Goal: Task Accomplishment & Management: Manage account settings

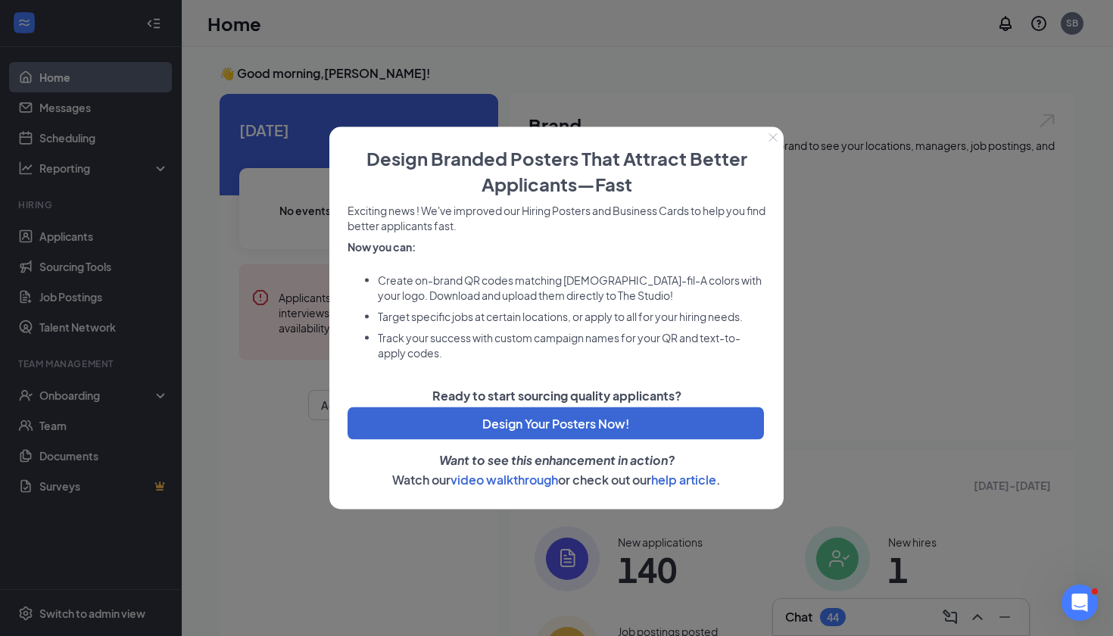
click at [772, 136] on icon "Close" at bounding box center [774, 137] width 8 height 8
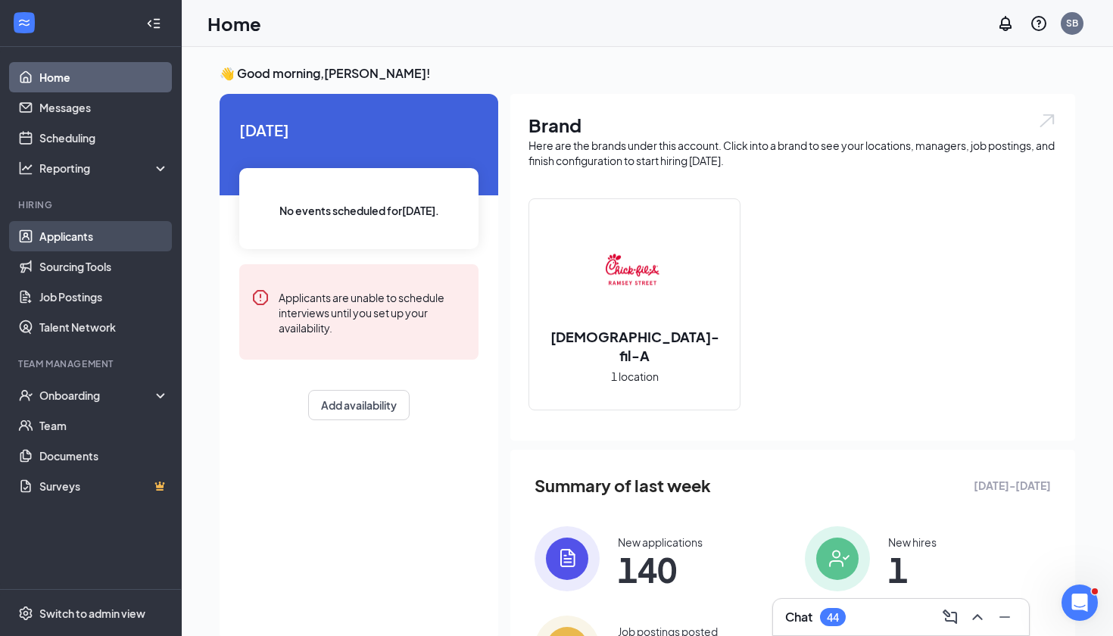
click at [79, 233] on link "Applicants" at bounding box center [104, 236] width 130 height 30
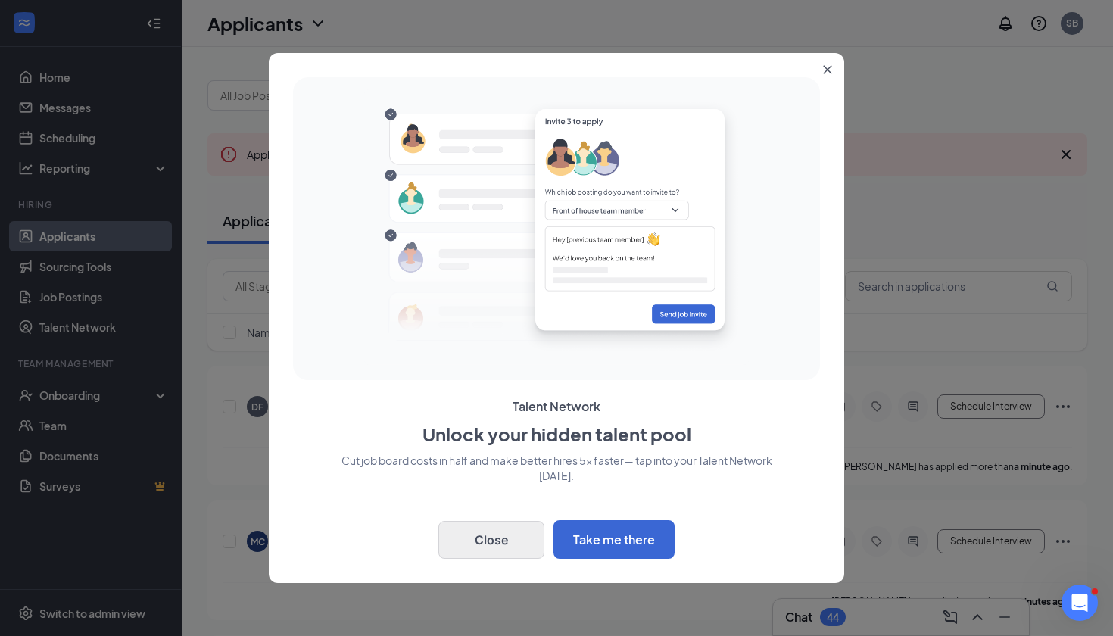
click at [495, 538] on button "Close" at bounding box center [492, 540] width 106 height 38
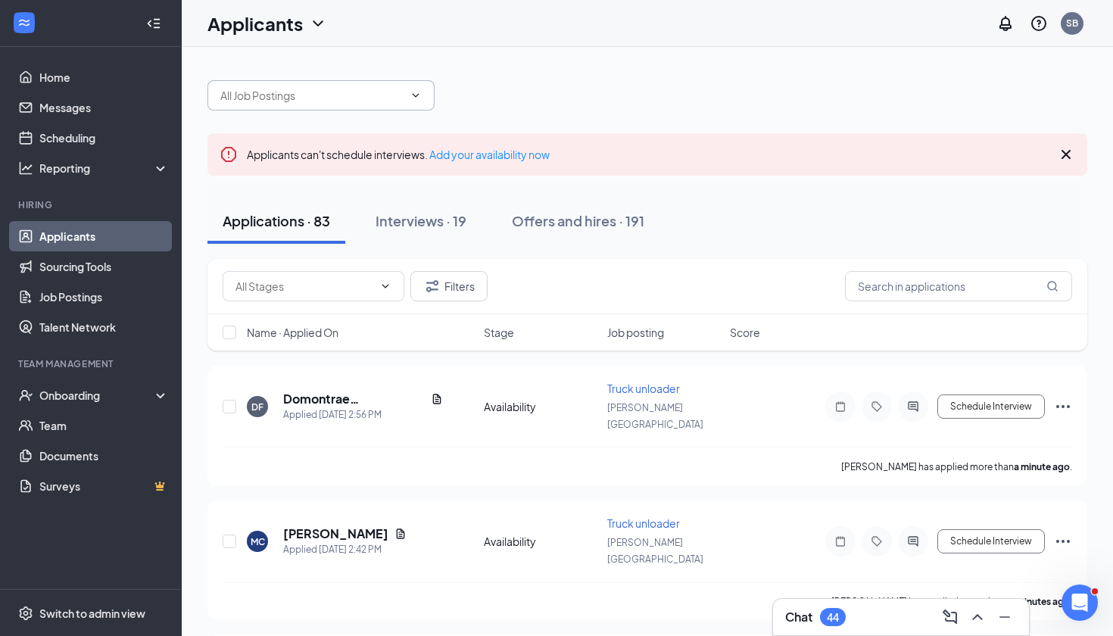
click at [422, 98] on span at bounding box center [321, 95] width 227 height 30
click at [418, 94] on icon "ChevronDown" at bounding box center [416, 95] width 7 height 4
click at [415, 93] on icon "ChevronDown" at bounding box center [416, 95] width 12 height 12
click at [90, 607] on div "Switch to admin view" at bounding box center [92, 613] width 106 height 15
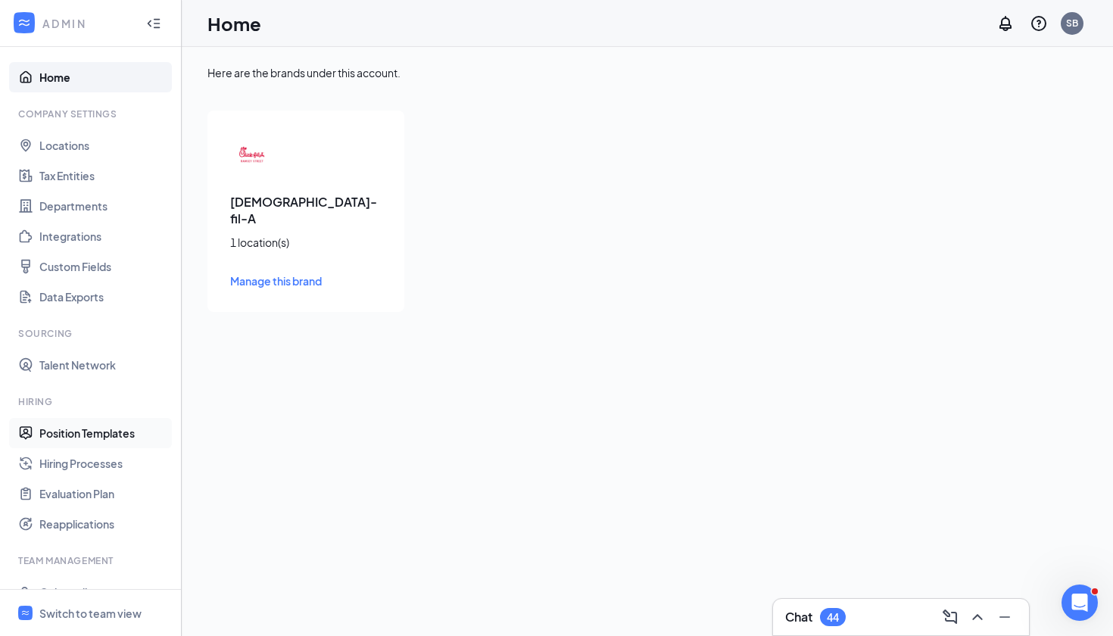
click at [101, 425] on link "Position Templates" at bounding box center [104, 433] width 130 height 30
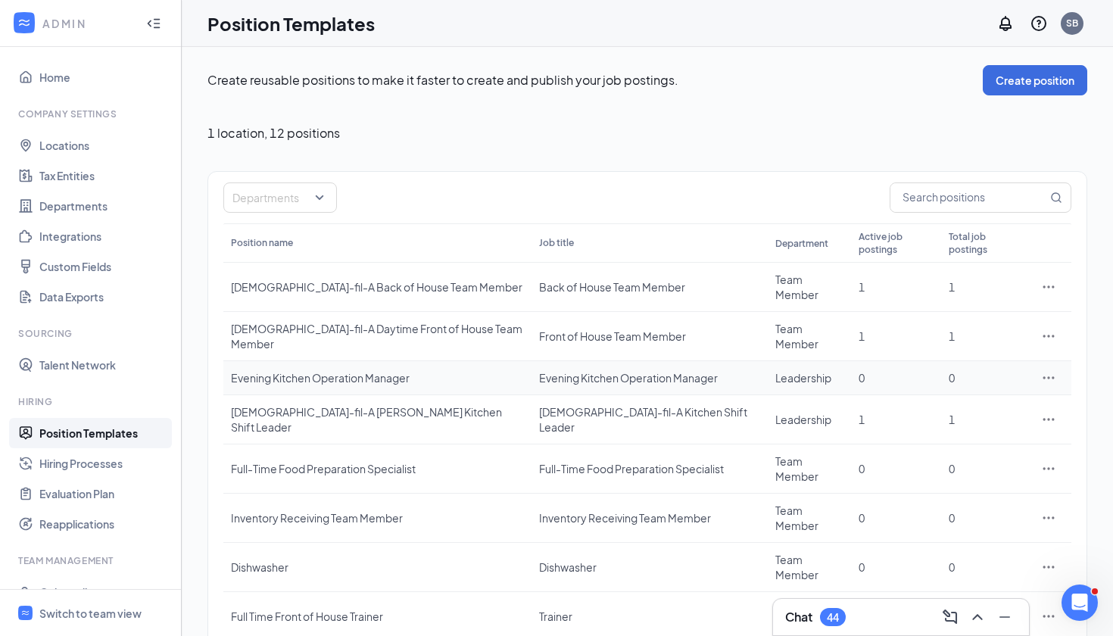
click at [369, 370] on div "Evening Kitchen Operation Manager" at bounding box center [377, 377] width 293 height 15
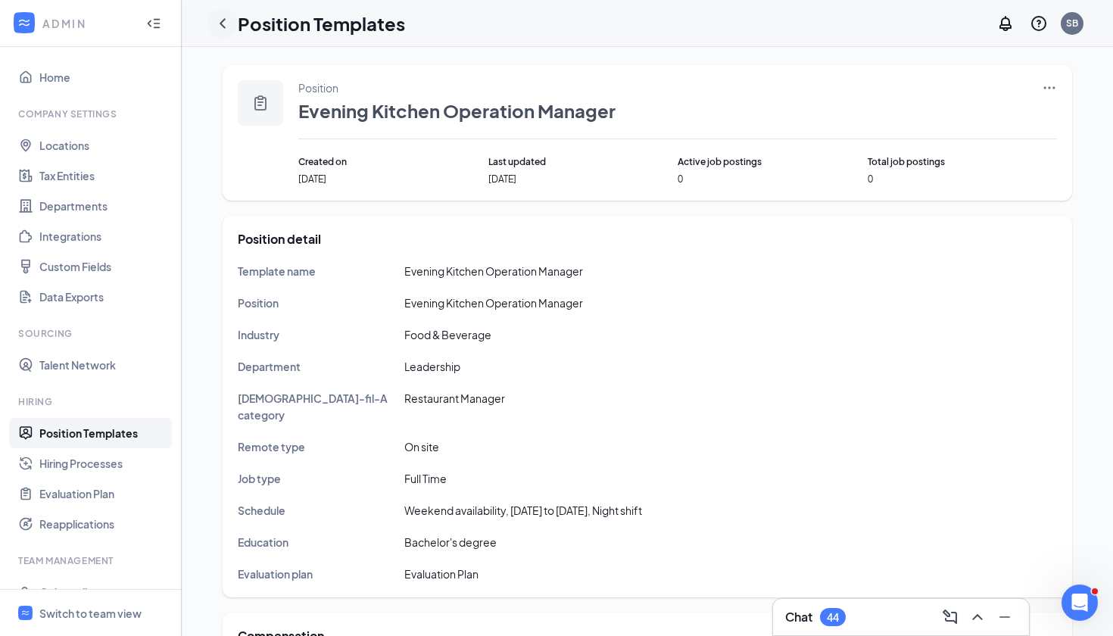
click at [223, 23] on icon "ChevronLeft" at bounding box center [223, 23] width 18 height 18
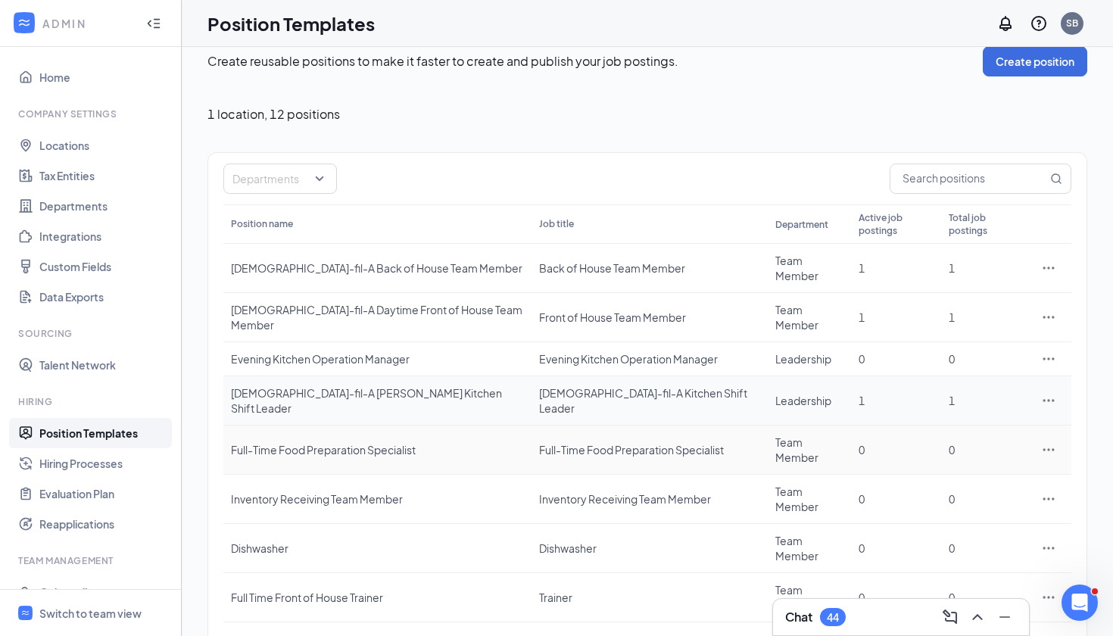
scroll to position [18, 0]
click at [381, 386] on div "[DEMOGRAPHIC_DATA]-fil-A [PERSON_NAME] Kitchen Shift Leader" at bounding box center [377, 401] width 293 height 30
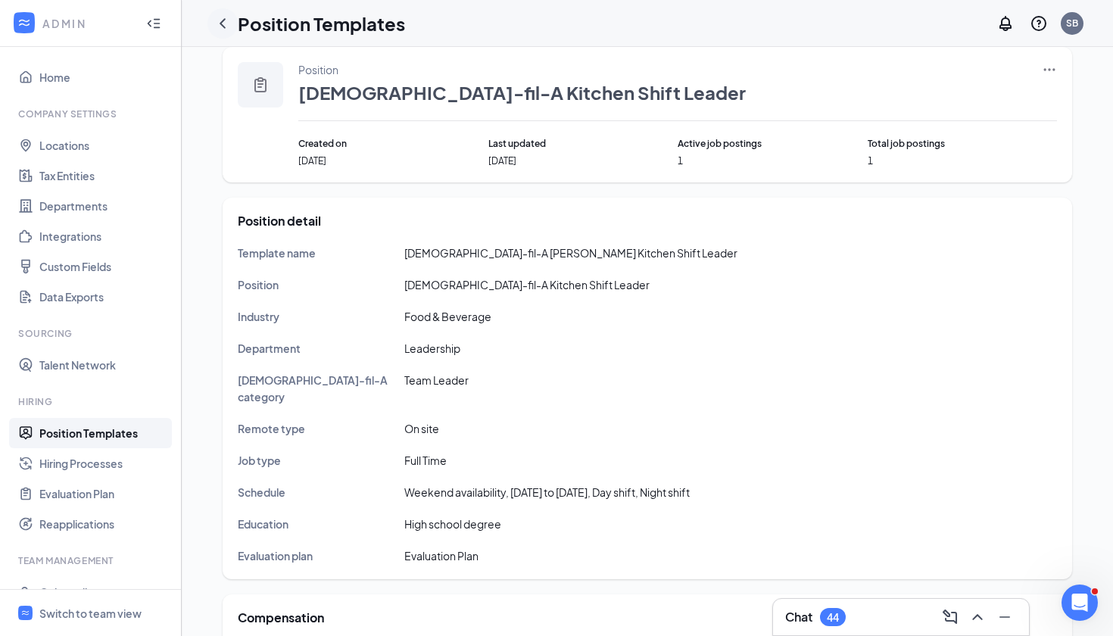
click at [227, 27] on icon "ChevronLeft" at bounding box center [223, 23] width 18 height 18
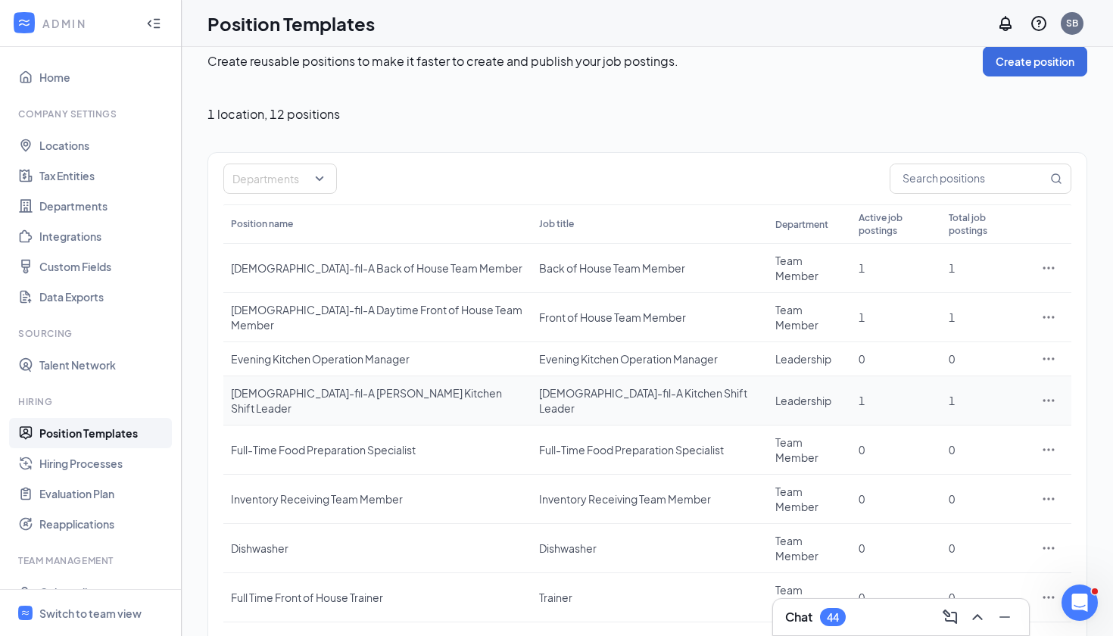
scroll to position [18, 0]
click at [105, 616] on div "Switch to team view" at bounding box center [90, 613] width 102 height 15
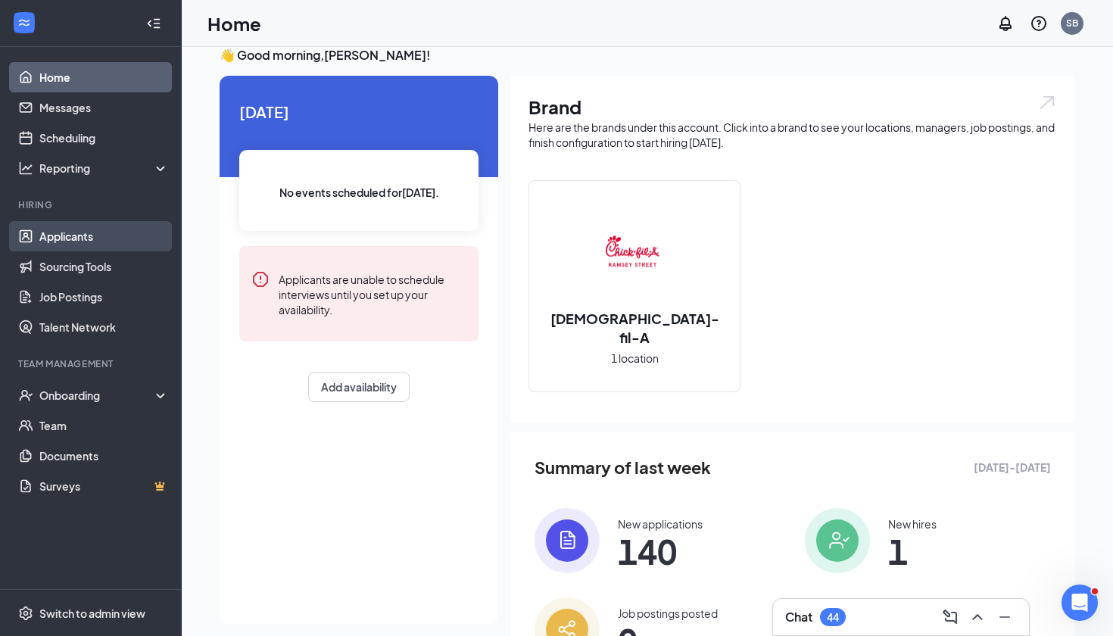
click at [74, 238] on link "Applicants" at bounding box center [104, 236] width 130 height 30
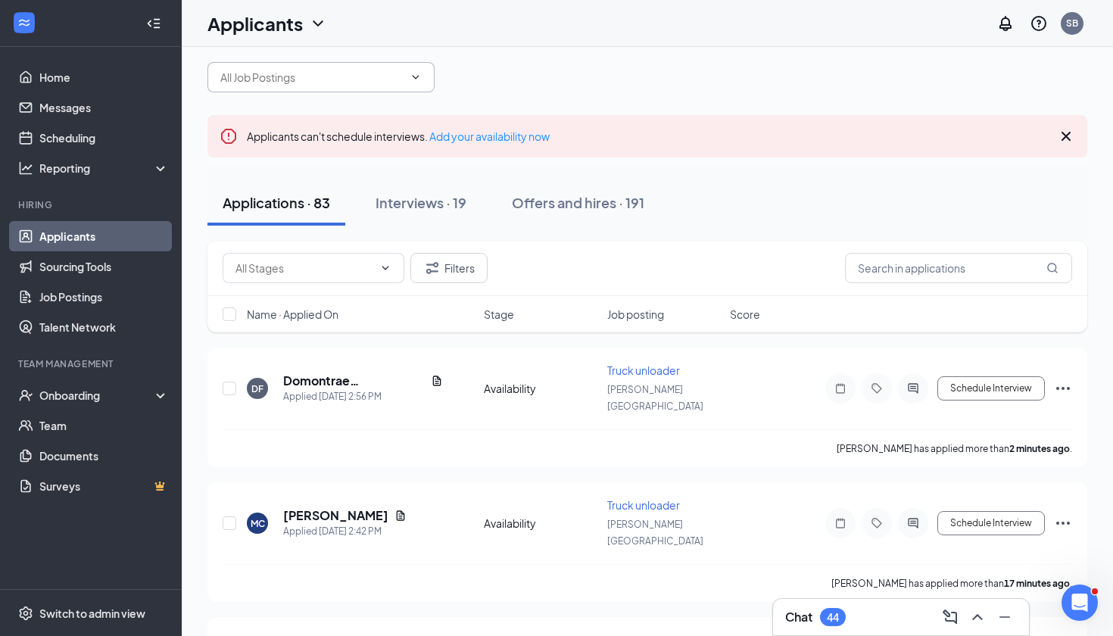
click at [412, 75] on icon "ChevronDown" at bounding box center [416, 77] width 12 height 12
click at [345, 90] on span at bounding box center [321, 77] width 227 height 30
click at [344, 75] on input "text" at bounding box center [311, 77] width 183 height 17
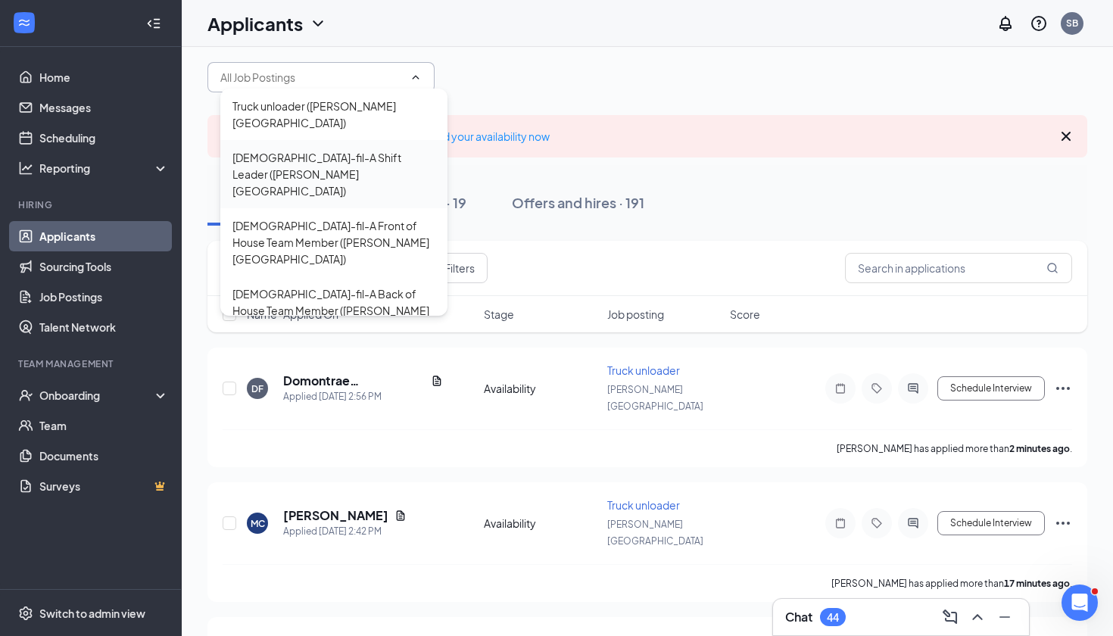
click at [373, 149] on div "[DEMOGRAPHIC_DATA]-fil-A Shift Leader ([PERSON_NAME][GEOGRAPHIC_DATA])" at bounding box center [334, 174] width 203 height 50
type input "[DEMOGRAPHIC_DATA]-fil-A Shift Leader ([PERSON_NAME][GEOGRAPHIC_DATA])"
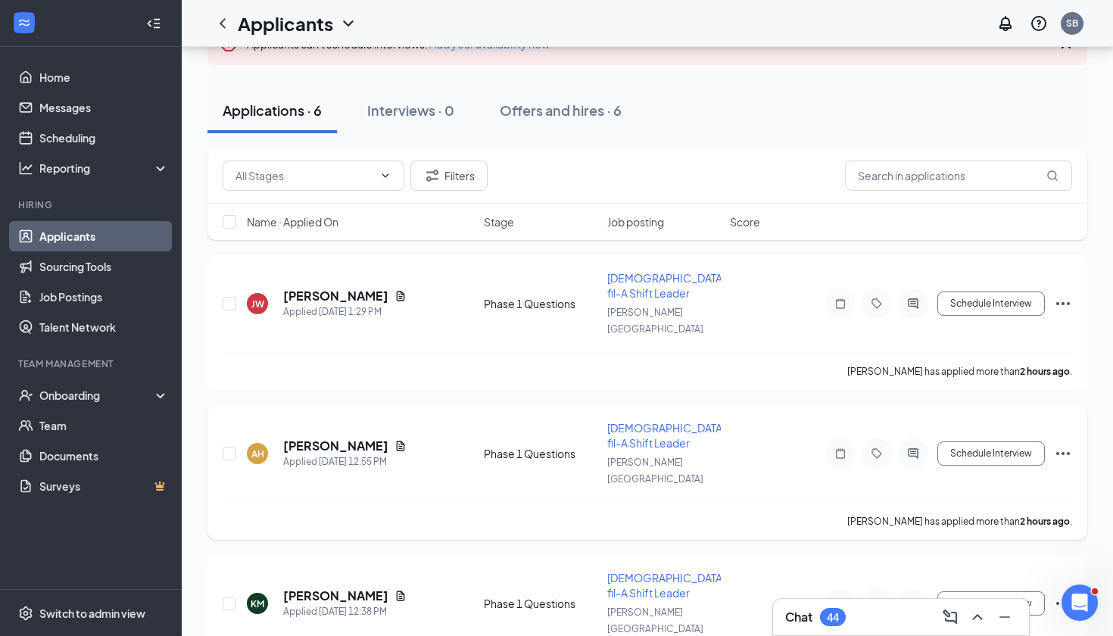
scroll to position [158, 0]
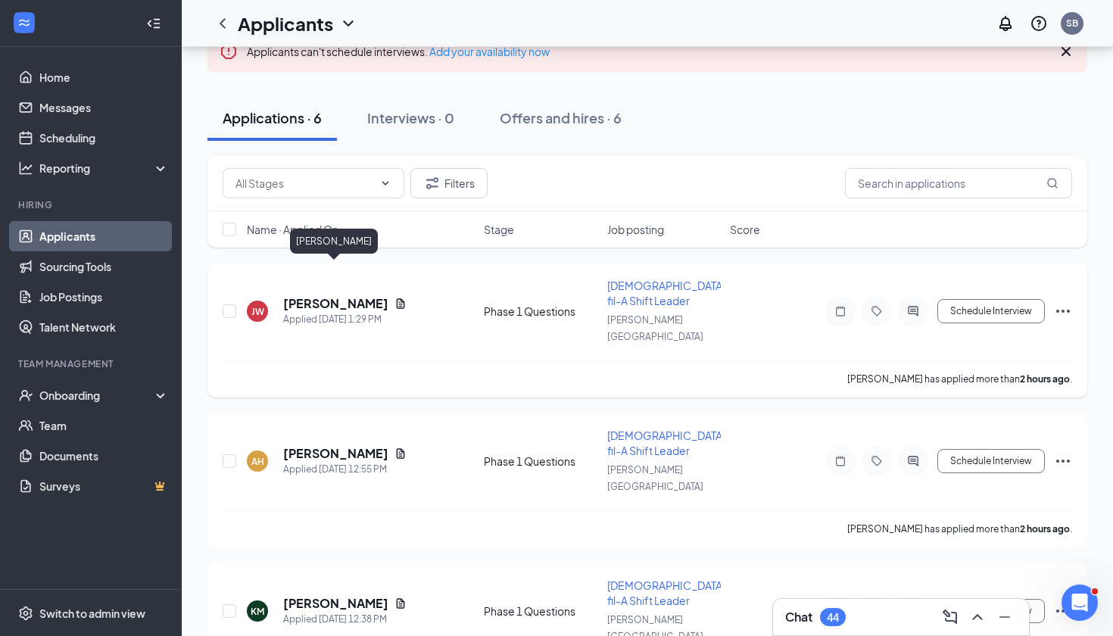
click at [326, 295] on h5 "[PERSON_NAME]" at bounding box center [335, 303] width 105 height 17
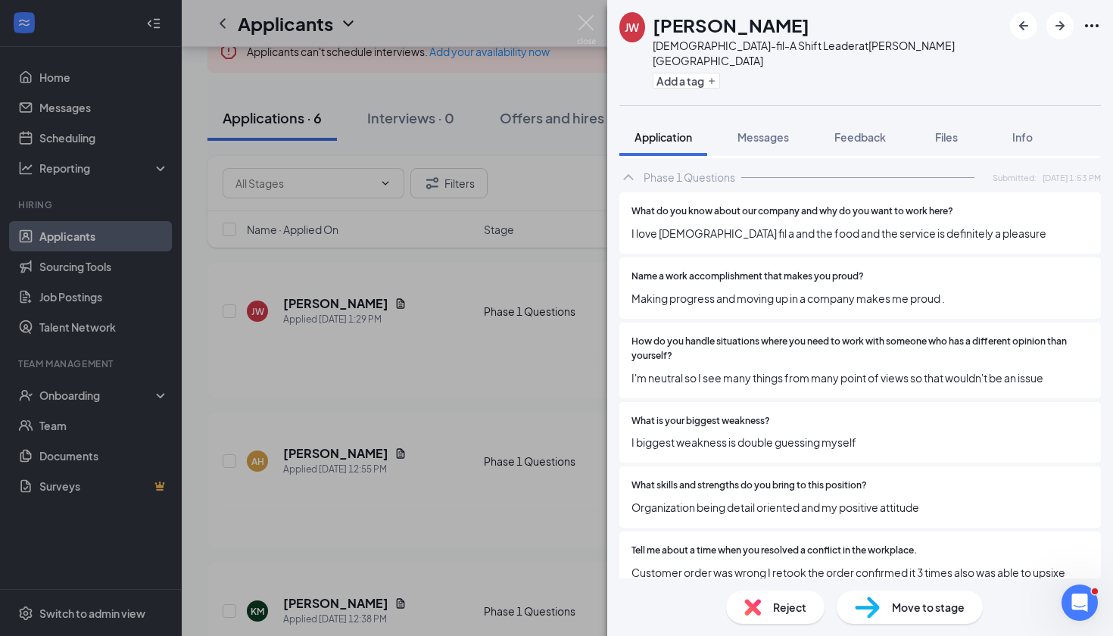
scroll to position [1416, 0]
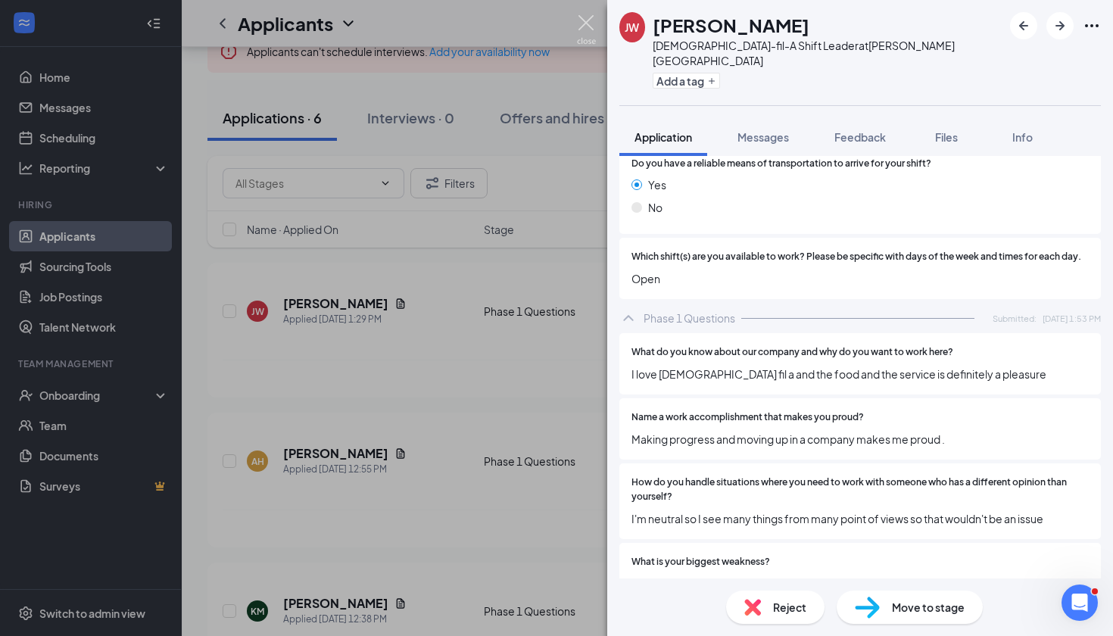
click at [590, 23] on img at bounding box center [586, 30] width 19 height 30
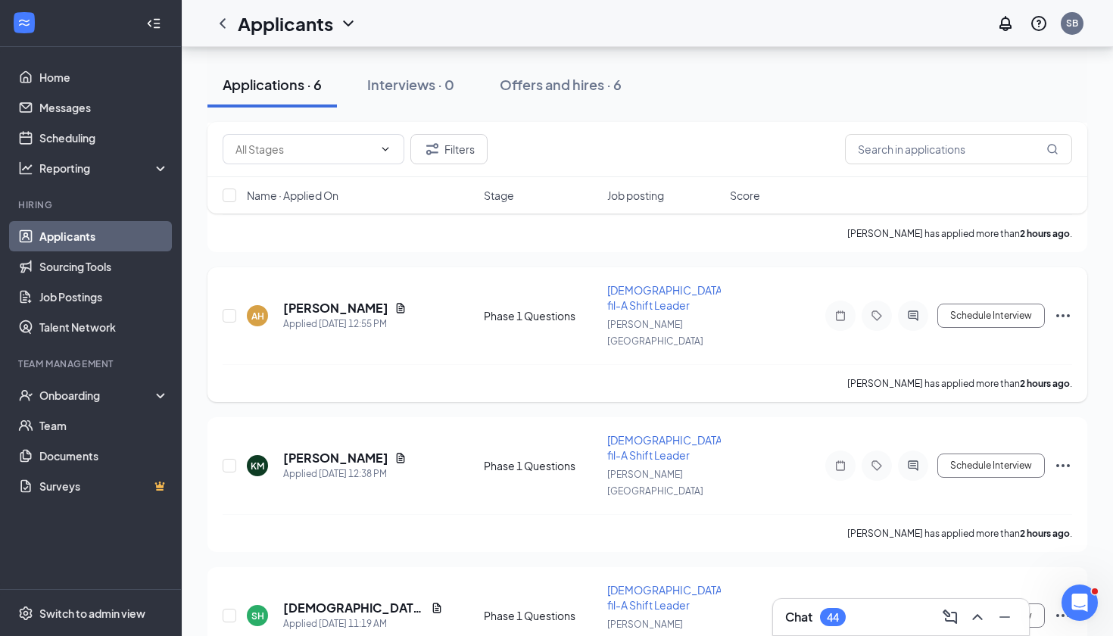
scroll to position [301, 0]
click at [308, 301] on h5 "Austin Houck" at bounding box center [335, 309] width 105 height 17
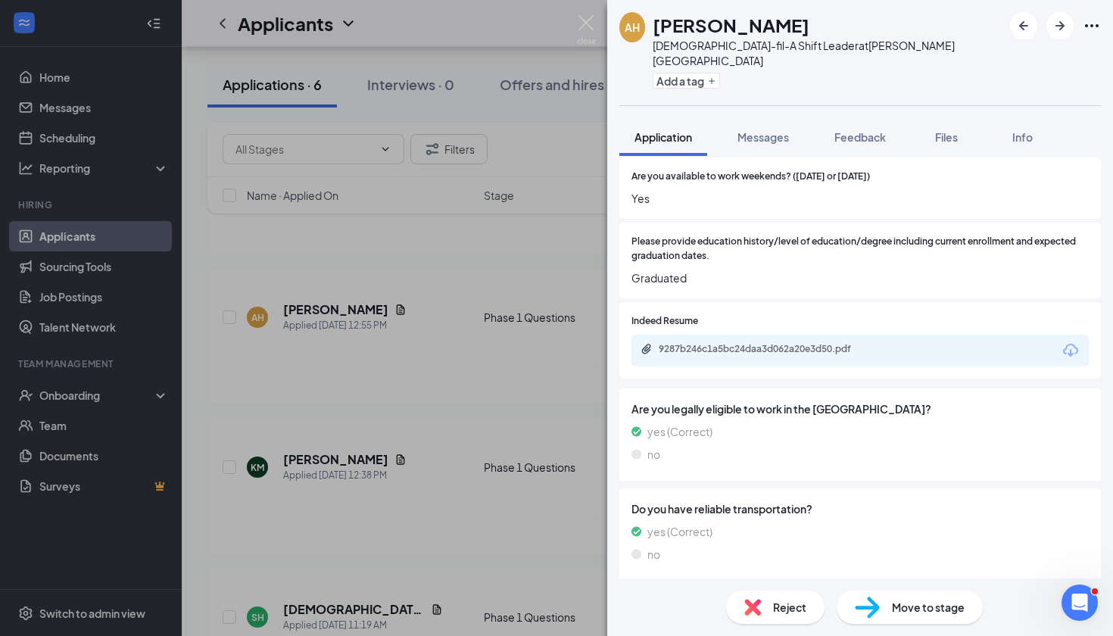
scroll to position [570, 0]
click at [775, 343] on div "9287b246c1a5bc24daa3d062a20e3d50.pdf" at bounding box center [765, 349] width 212 height 12
click at [586, 19] on img at bounding box center [586, 30] width 19 height 30
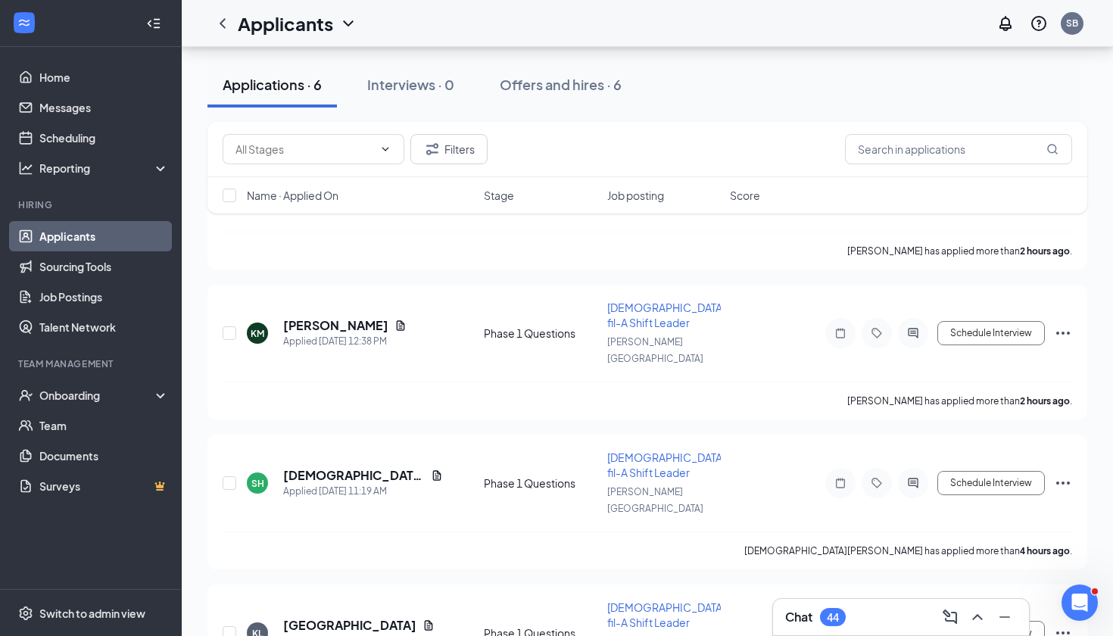
scroll to position [426, 0]
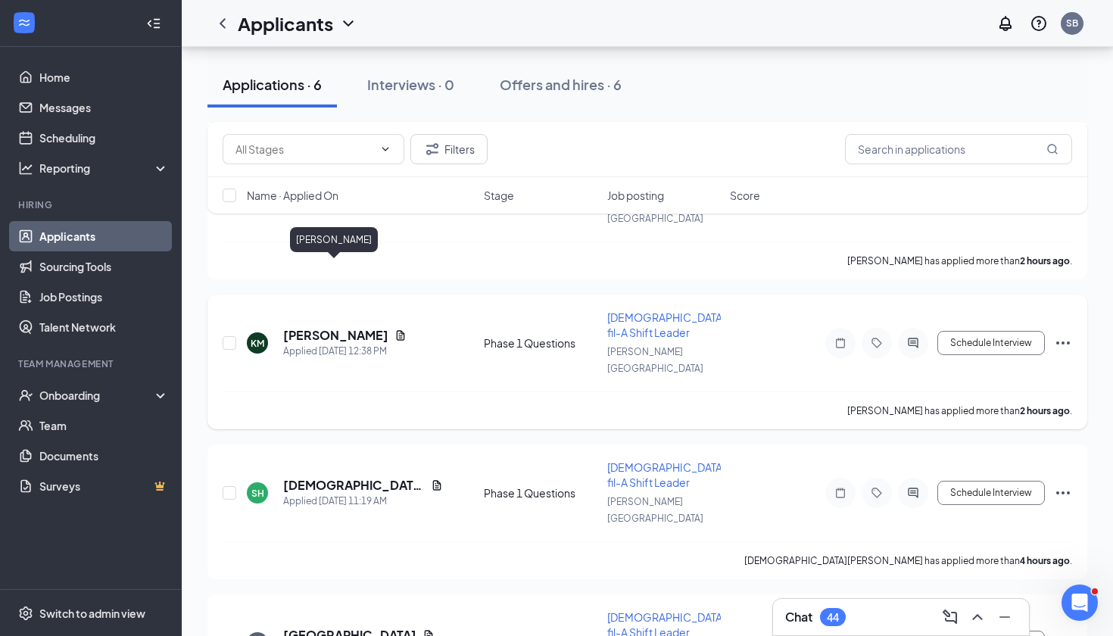
click at [341, 327] on h5 "Karilene Malone" at bounding box center [335, 335] width 105 height 17
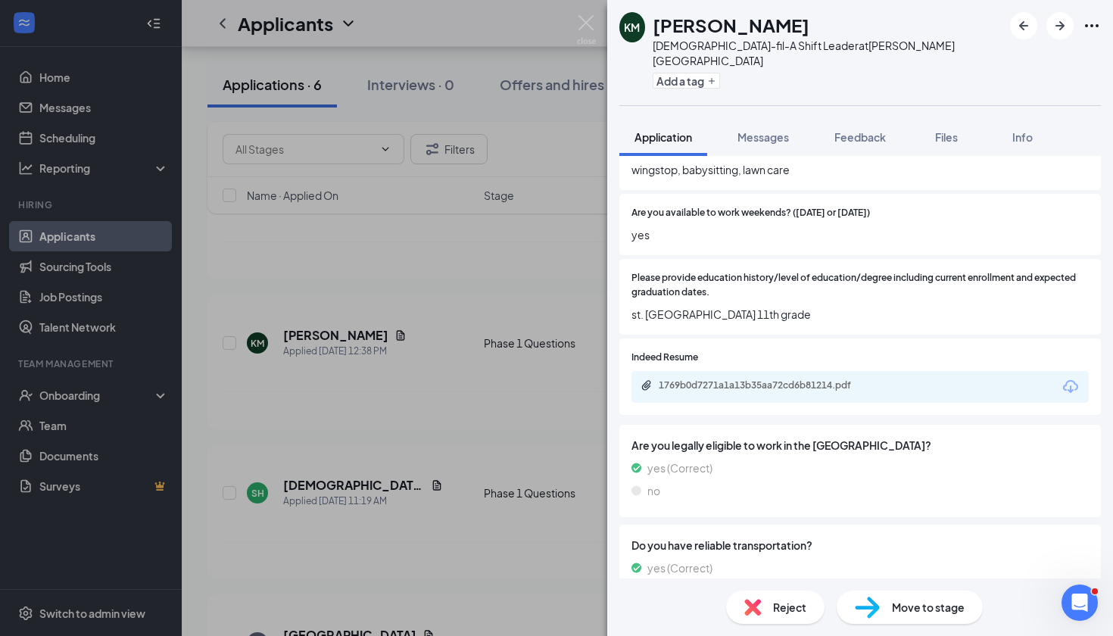
scroll to position [488, 0]
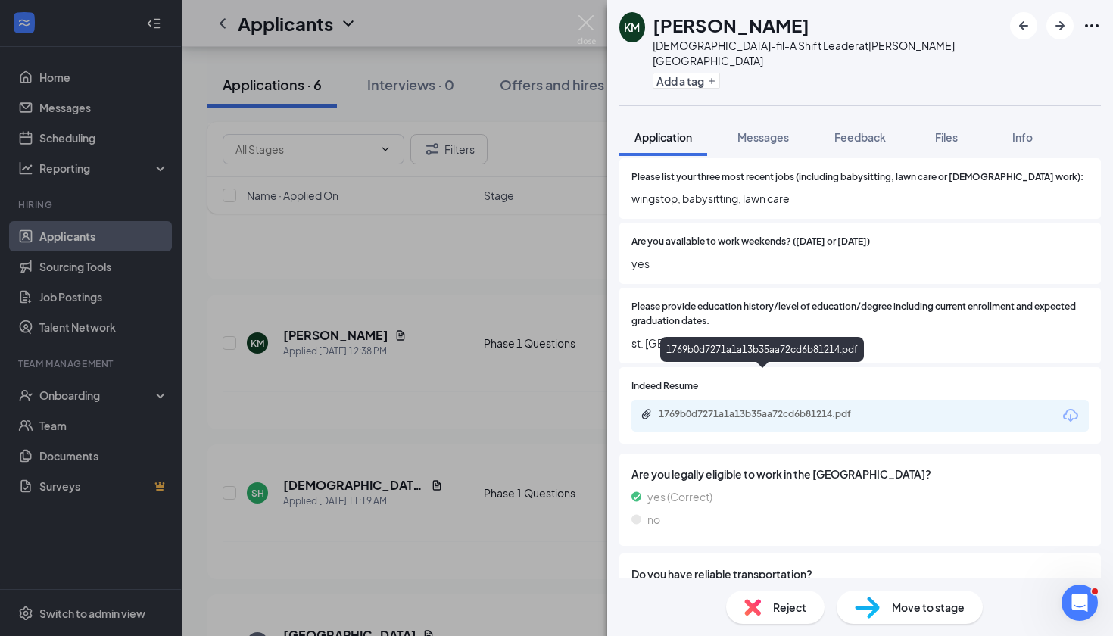
click at [803, 408] on div "1769b0d7271a1a13b35aa72cd6b81214.pdf" at bounding box center [765, 414] width 212 height 12
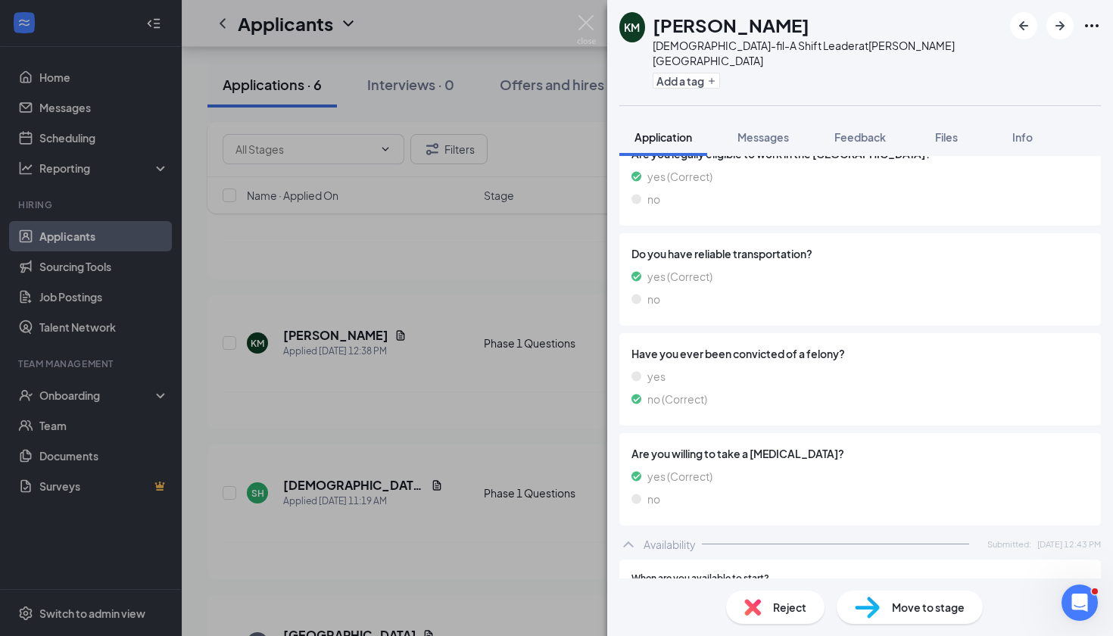
scroll to position [897, 0]
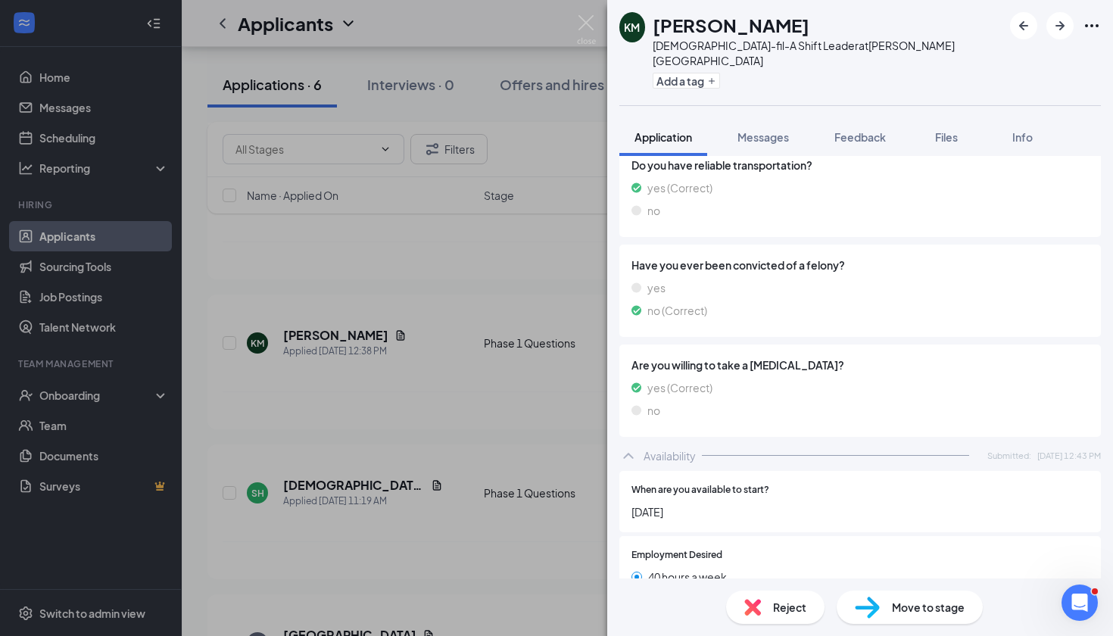
click at [794, 606] on span "Reject" at bounding box center [789, 607] width 33 height 17
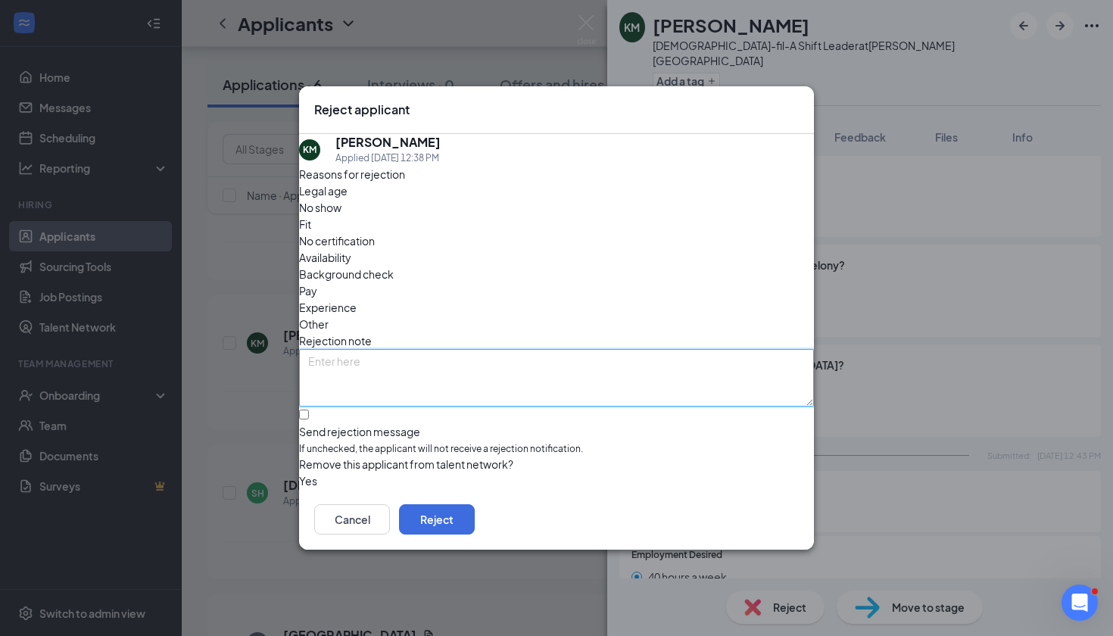
click at [593, 349] on textarea at bounding box center [556, 378] width 515 height 58
type textarea "no experience and has only worked at previous job for six months"
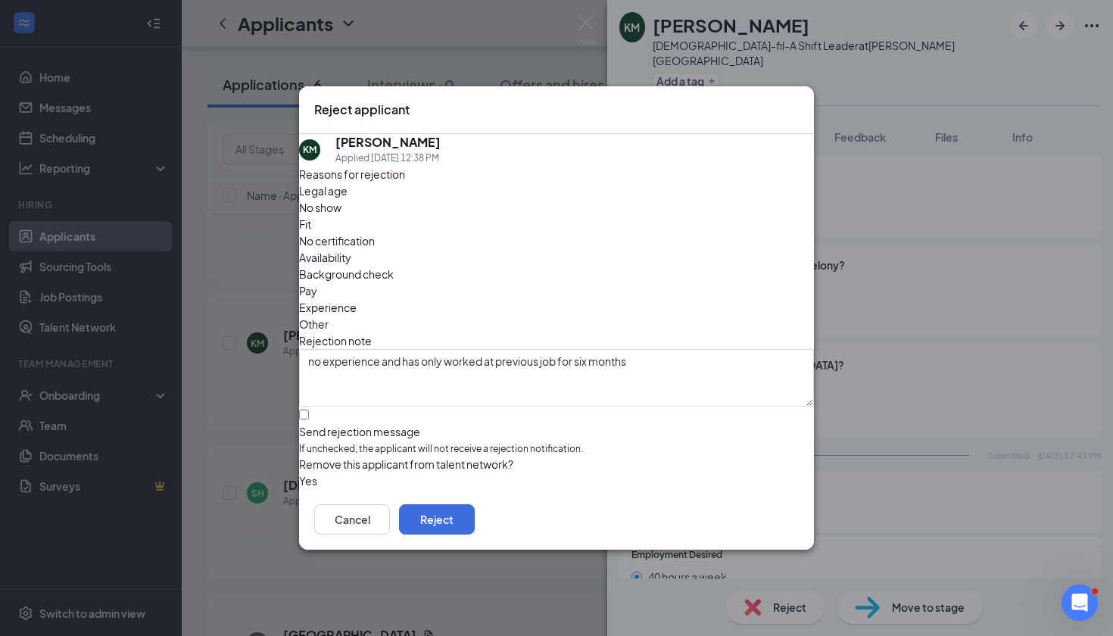
click at [311, 233] on span "Fit" at bounding box center [305, 224] width 12 height 17
click at [357, 299] on span "Experience" at bounding box center [328, 307] width 58 height 17
click at [475, 526] on button "Reject" at bounding box center [437, 519] width 76 height 30
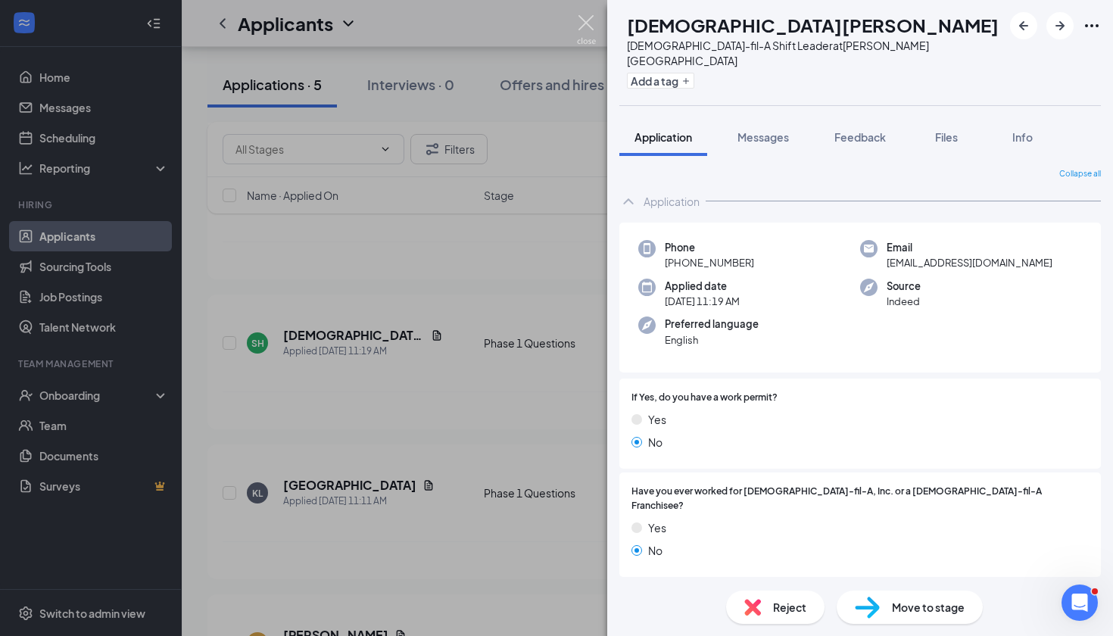
click at [580, 29] on img at bounding box center [586, 30] width 19 height 30
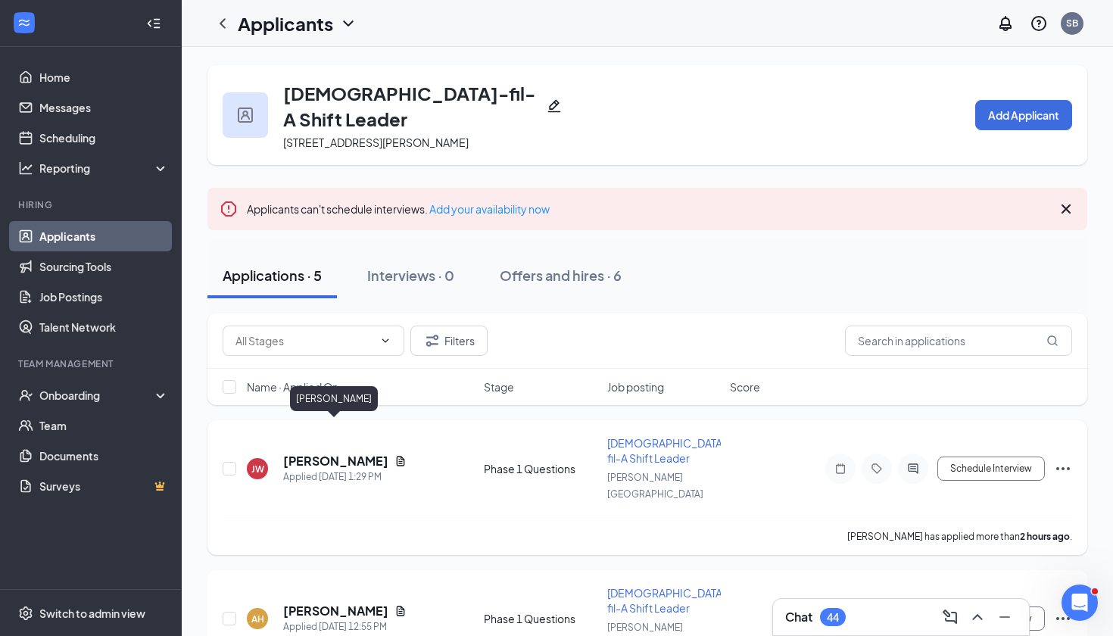
click at [340, 453] on h5 "[PERSON_NAME]" at bounding box center [335, 461] width 105 height 17
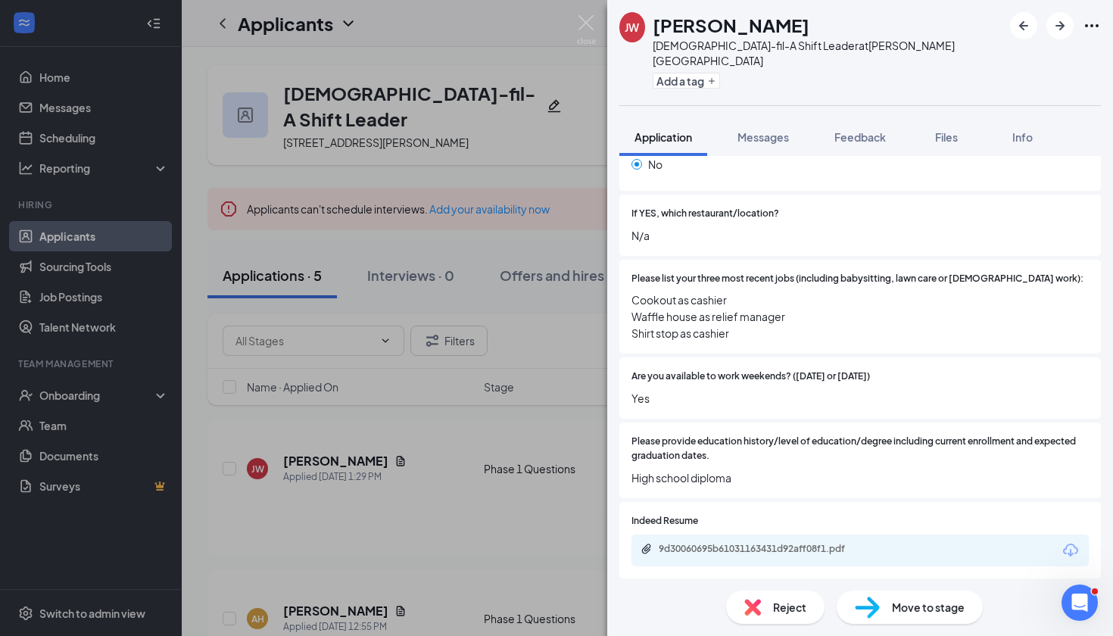
scroll to position [397, 0]
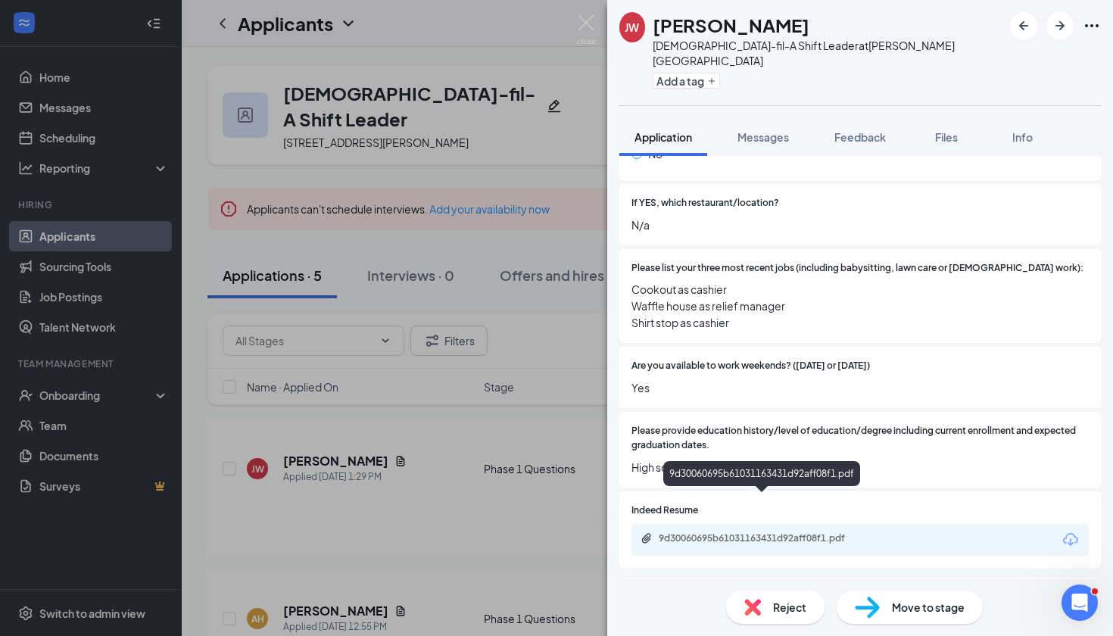
click at [714, 532] on div "9d30060695b61031163431d92aff08f1.pdf" at bounding box center [765, 538] width 212 height 12
click at [589, 24] on img at bounding box center [586, 30] width 19 height 30
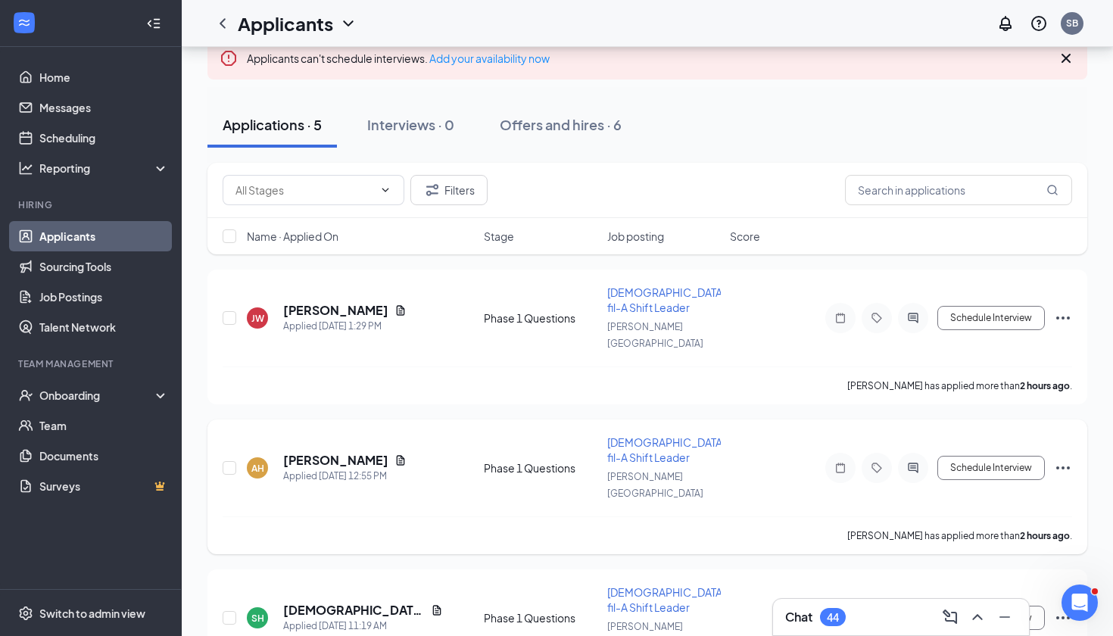
scroll to position [189, 0]
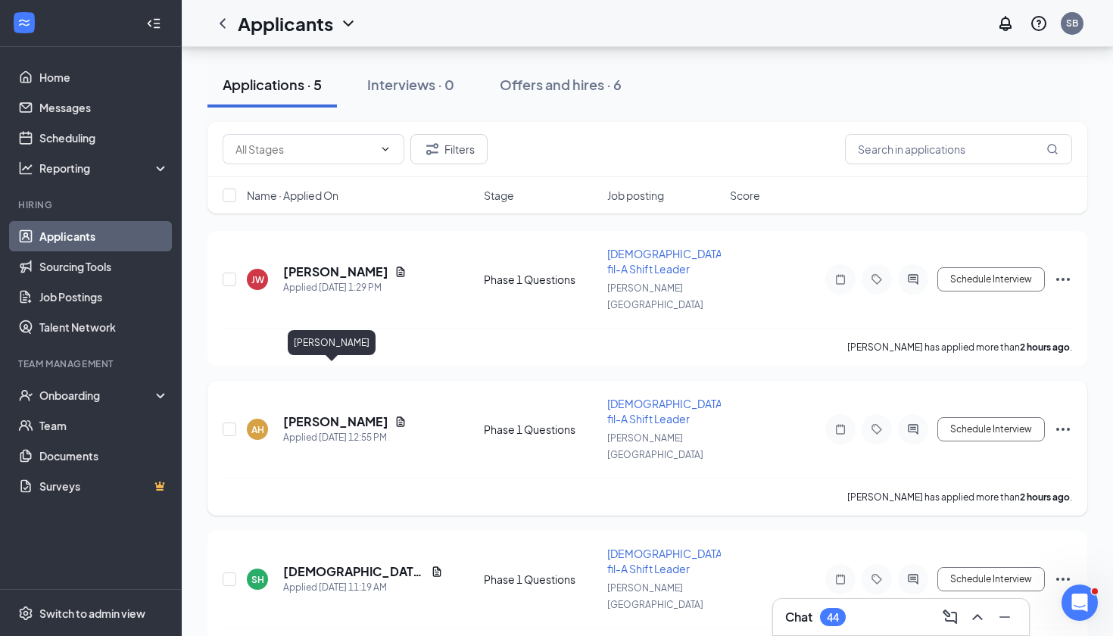
click at [338, 414] on h5 "Austin Houck" at bounding box center [335, 422] width 105 height 17
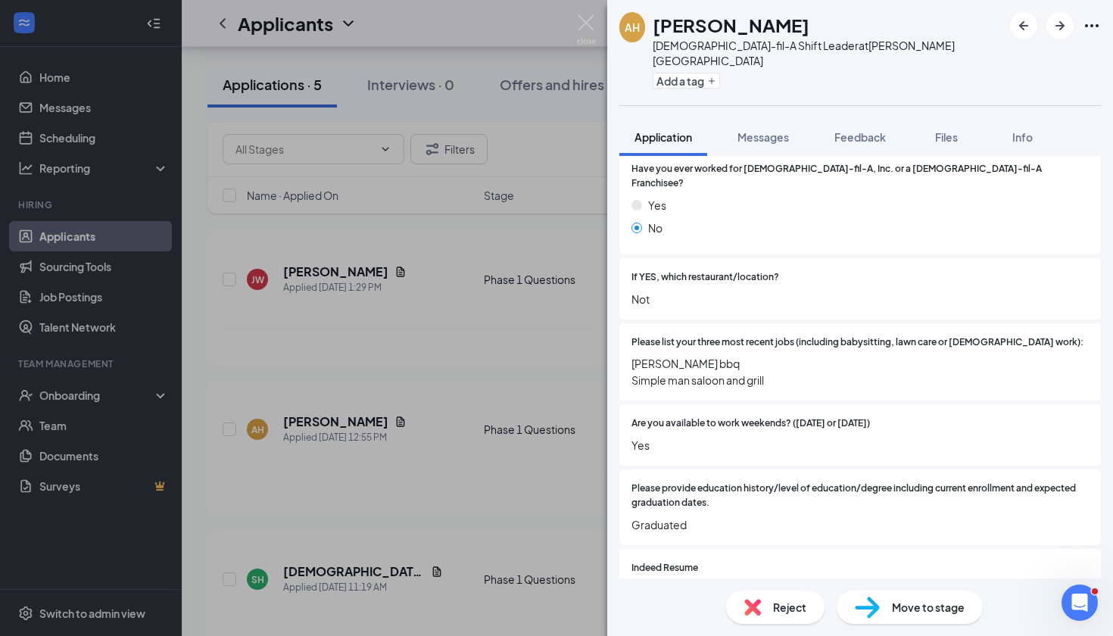
scroll to position [441, 0]
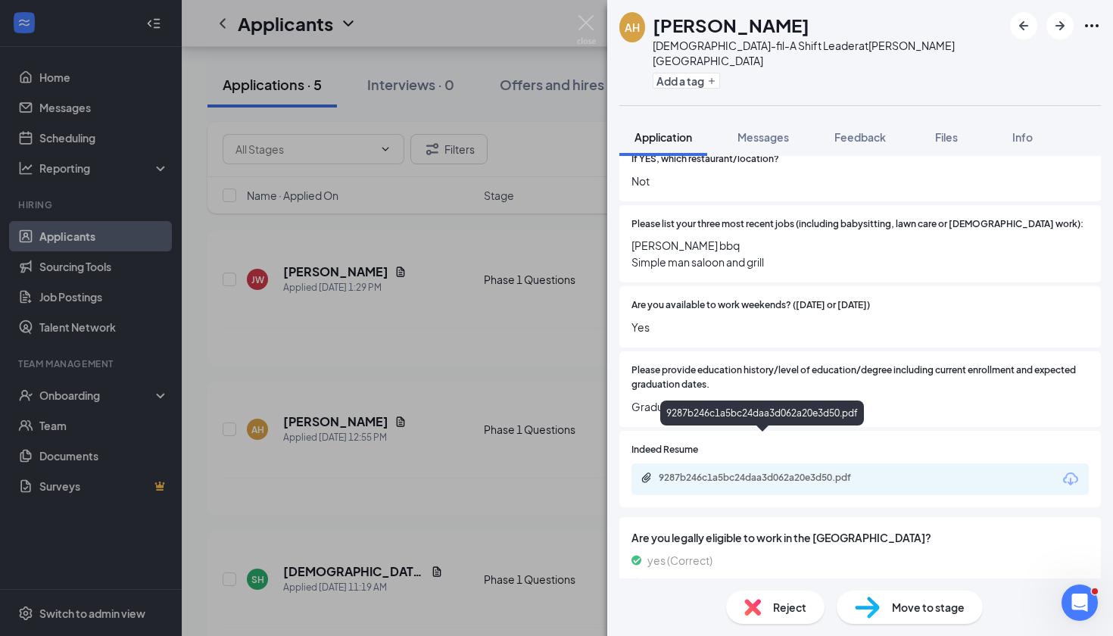
click at [673, 472] on div "9287b246c1a5bc24daa3d062a20e3d50.pdf" at bounding box center [765, 478] width 212 height 12
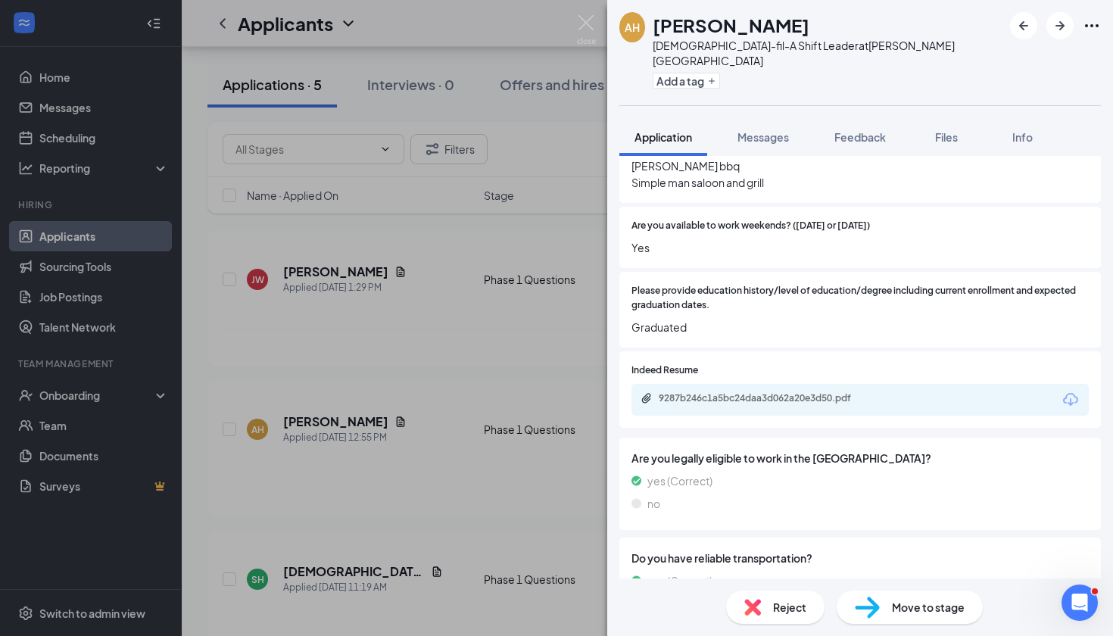
scroll to position [636, 0]
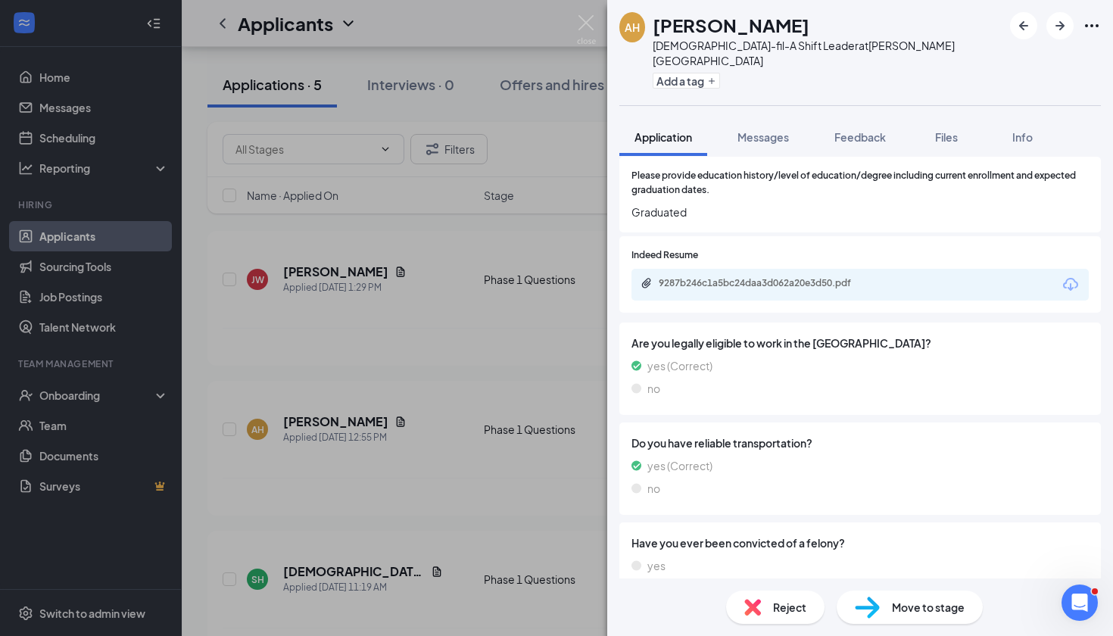
click at [792, 616] on div "Reject" at bounding box center [775, 607] width 98 height 33
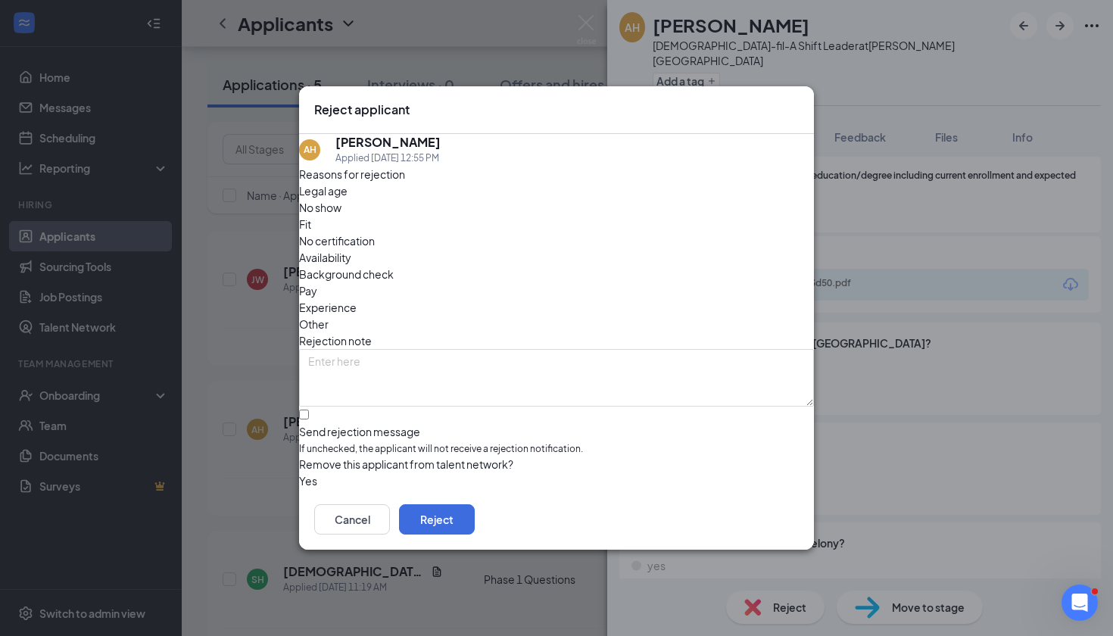
click at [311, 227] on span "Fit" at bounding box center [305, 224] width 12 height 17
click at [357, 299] on span "Experience" at bounding box center [328, 307] width 58 height 17
click at [475, 535] on button "Reject" at bounding box center [437, 519] width 76 height 30
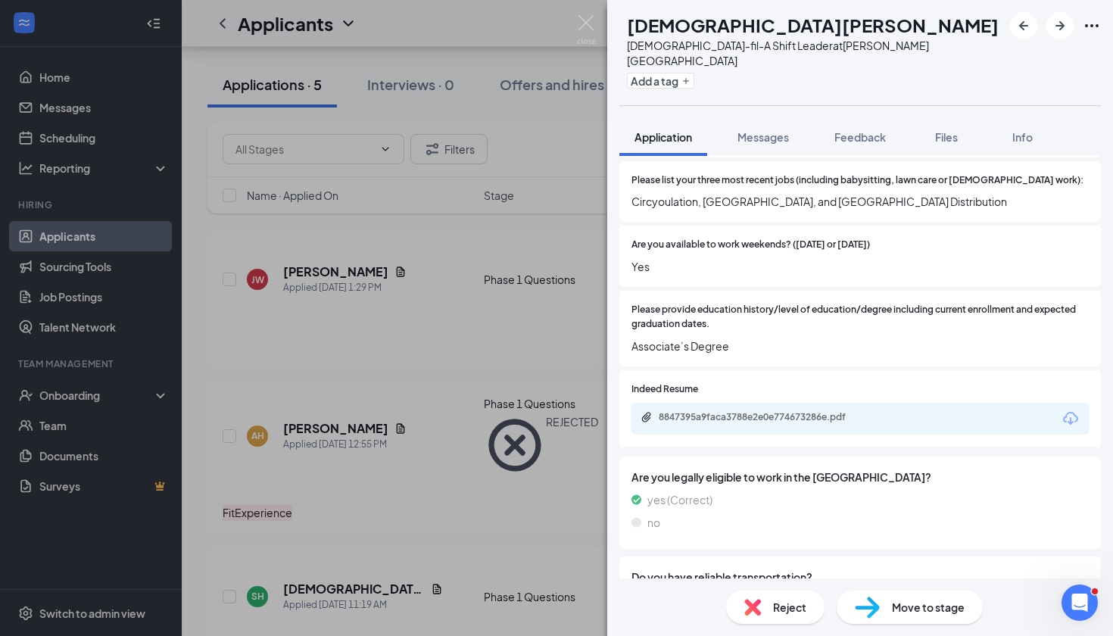
scroll to position [480, 0]
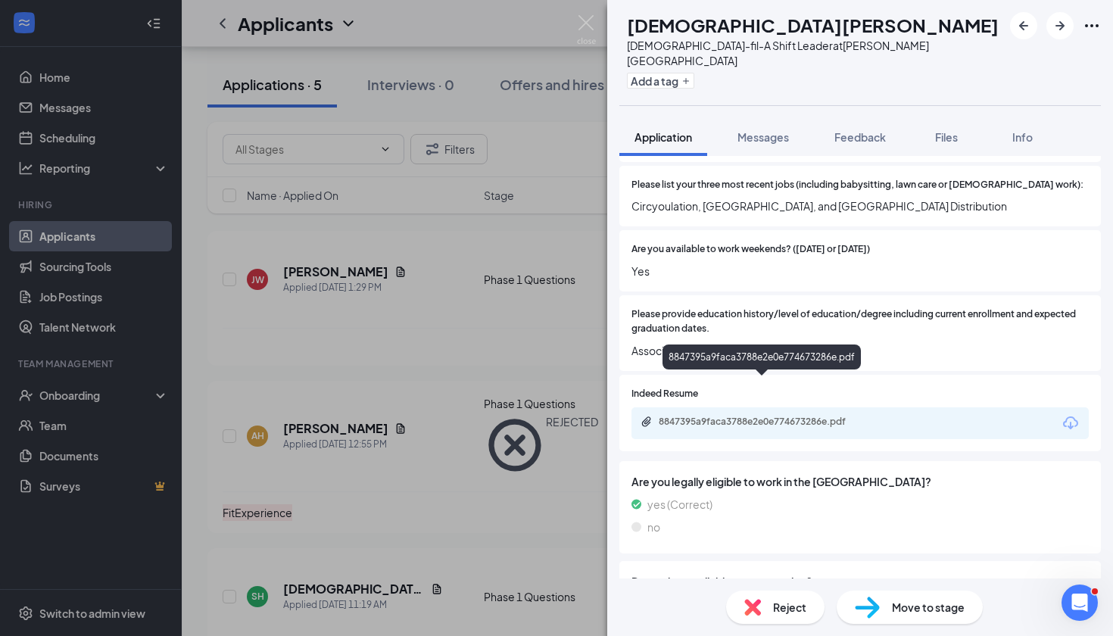
click at [784, 416] on div "8847395a9faca3788e2e0e774673286e.pdf" at bounding box center [765, 422] width 212 height 12
click at [592, 26] on img at bounding box center [586, 30] width 19 height 30
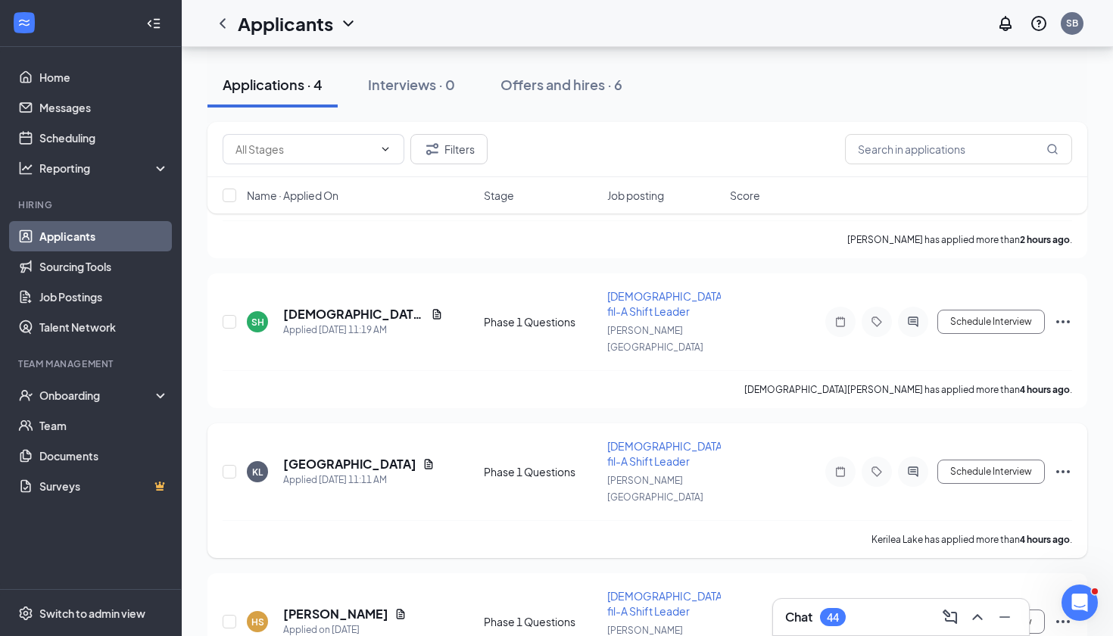
scroll to position [296, 0]
click at [315, 457] on h5 "Kerilea Lake" at bounding box center [349, 465] width 133 height 17
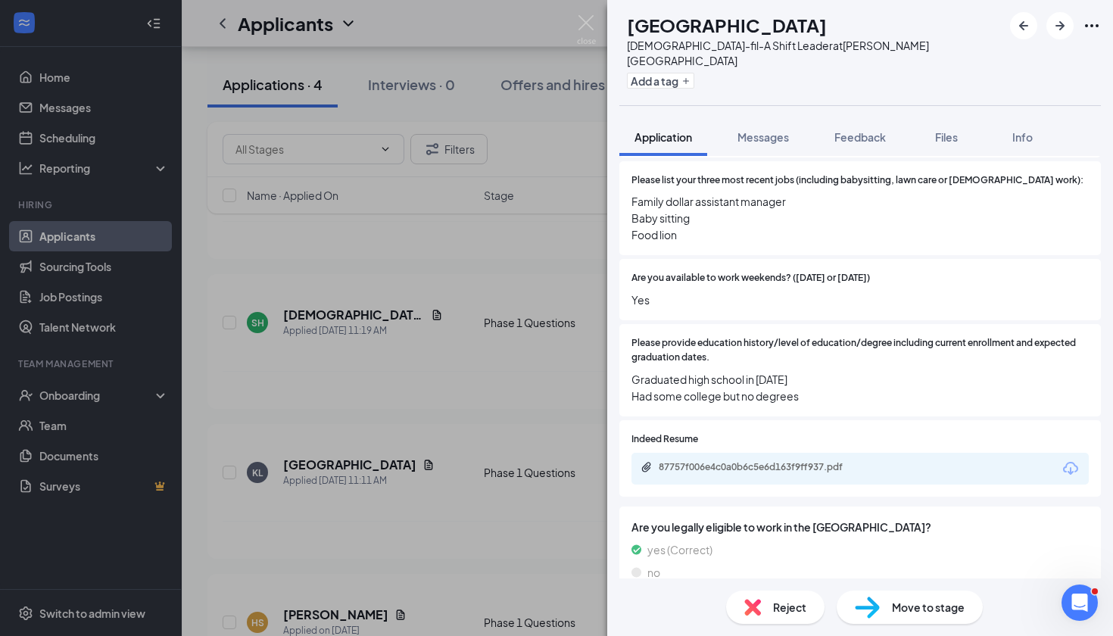
scroll to position [578, 0]
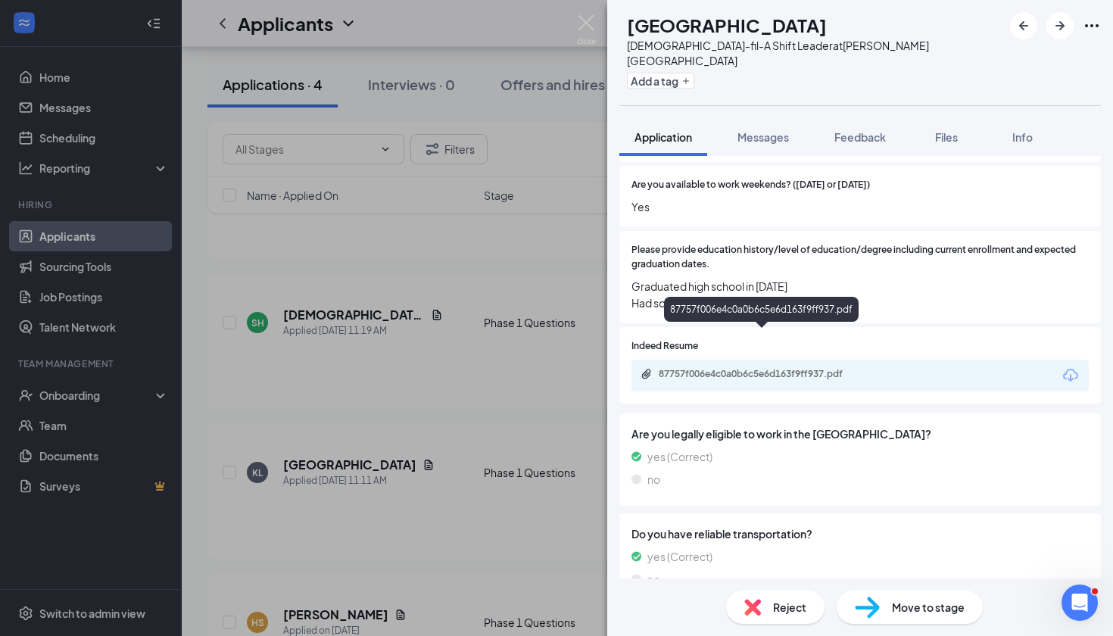
click at [709, 368] on div "87757f006e4c0a0b6c5e6d163f9ff937.pdf" at bounding box center [763, 375] width 245 height 14
click at [785, 617] on div "Reject" at bounding box center [775, 607] width 98 height 33
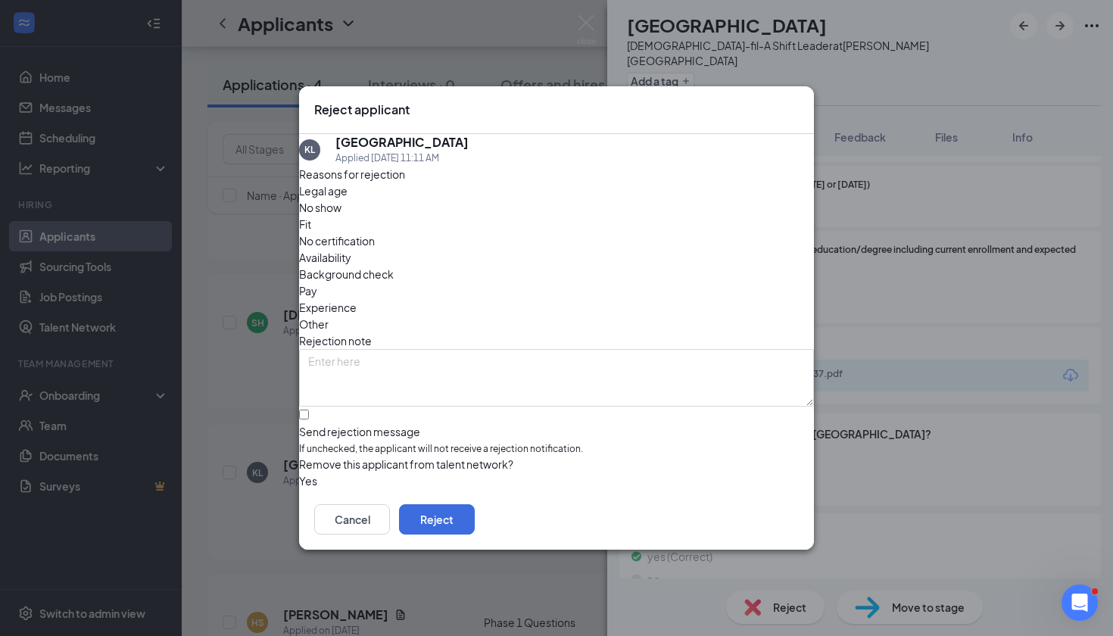
click at [311, 229] on span "Fit" at bounding box center [305, 224] width 12 height 17
click at [357, 299] on span "Experience" at bounding box center [328, 307] width 58 height 17
click at [475, 531] on button "Reject" at bounding box center [437, 519] width 76 height 30
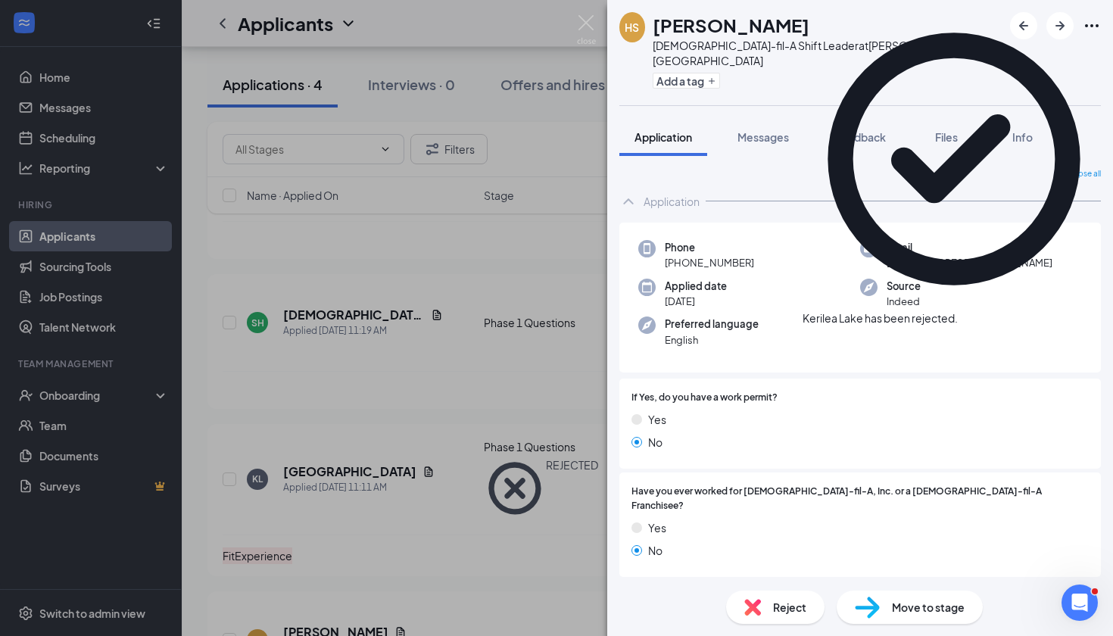
click at [958, 311] on icon "Cross" at bounding box center [958, 311] width 0 height 0
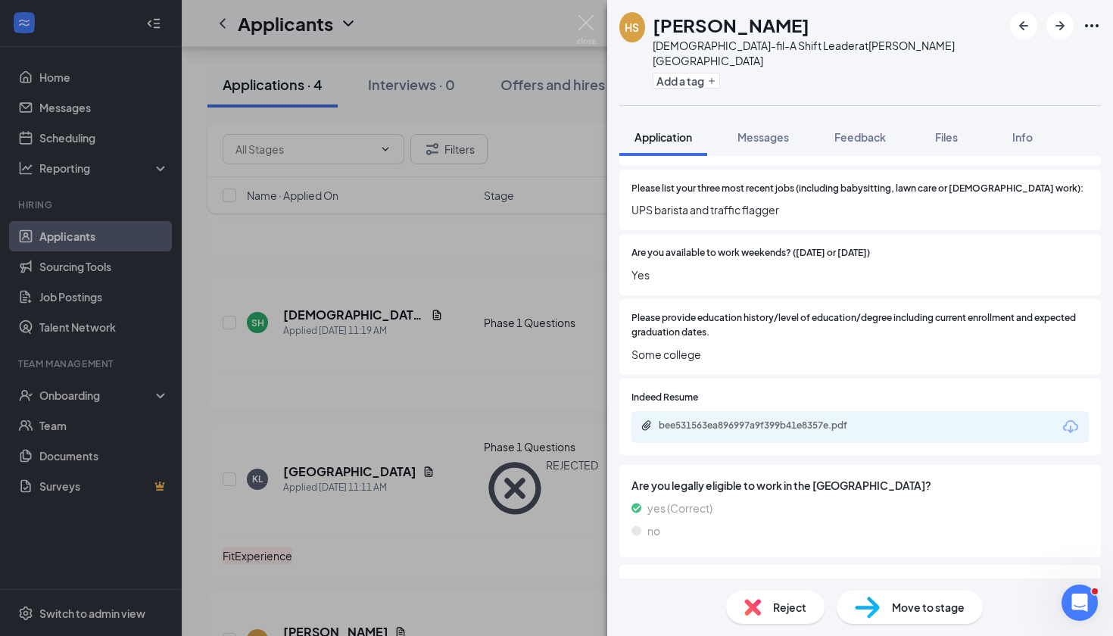
scroll to position [445, 0]
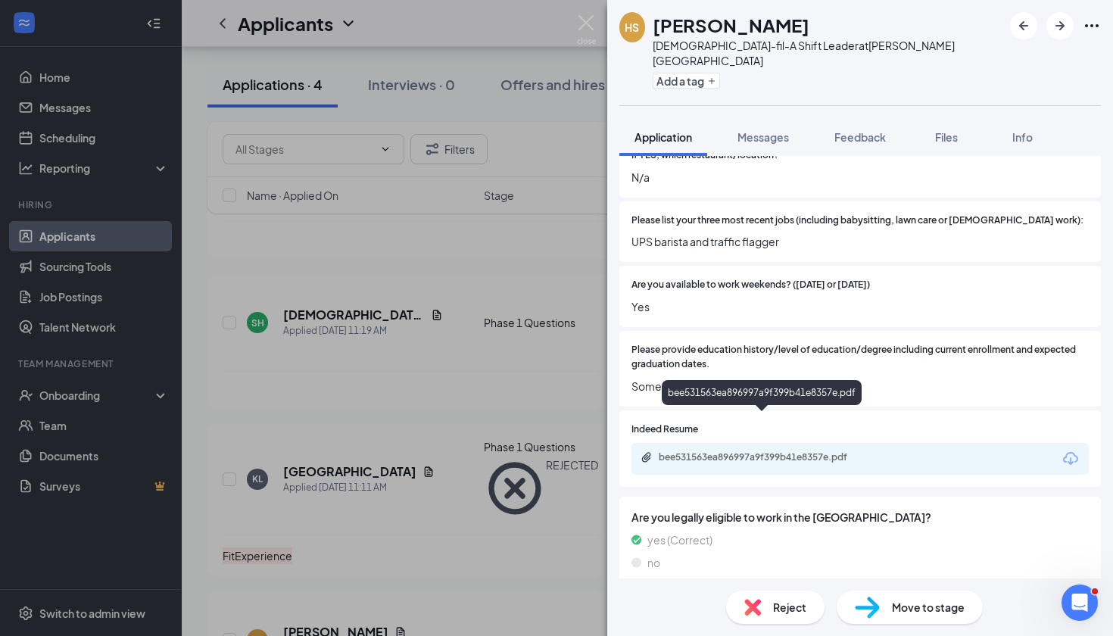
click at [730, 451] on div "bee531563ea896997a9f399b41e8357e.pdf" at bounding box center [765, 457] width 212 height 12
click at [584, 17] on img at bounding box center [586, 30] width 19 height 30
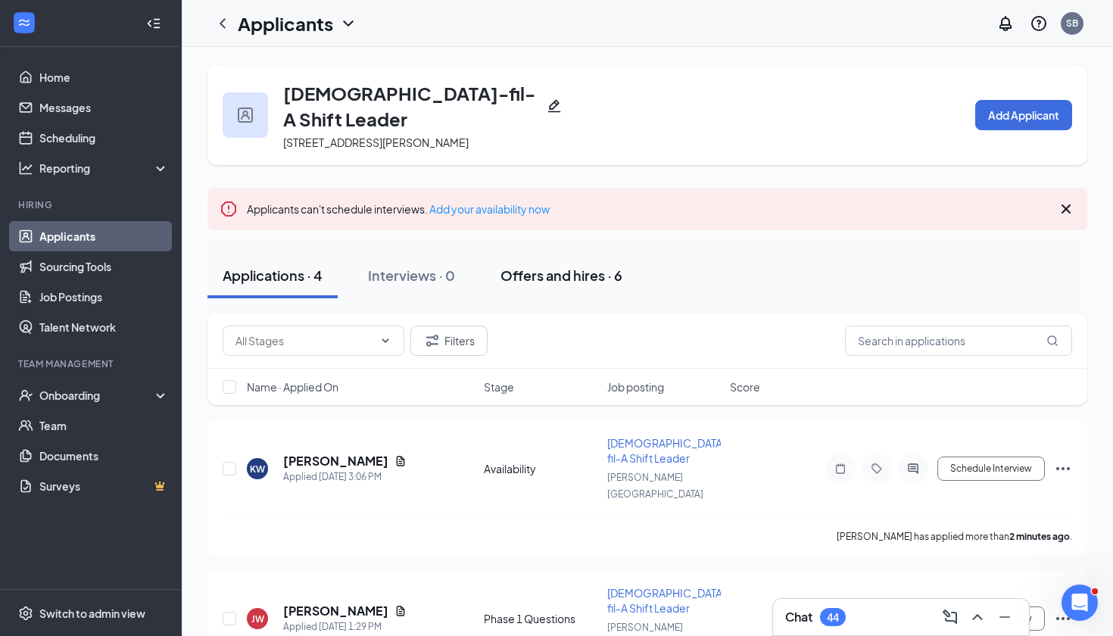
click at [551, 261] on button "Offers and hires · 6" at bounding box center [562, 275] width 152 height 45
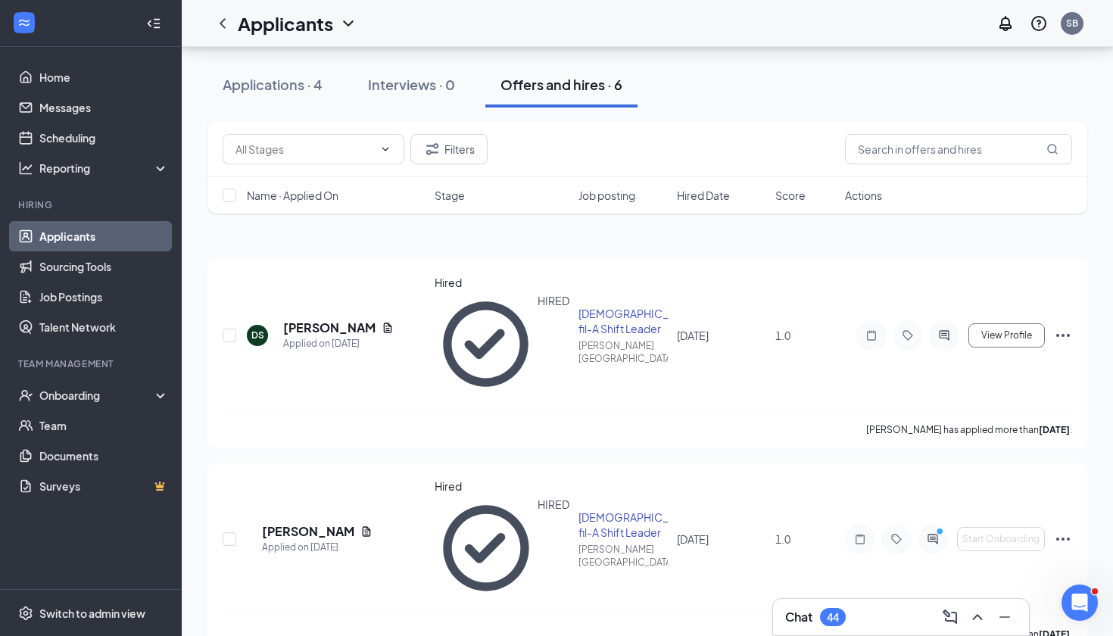
scroll to position [172, 0]
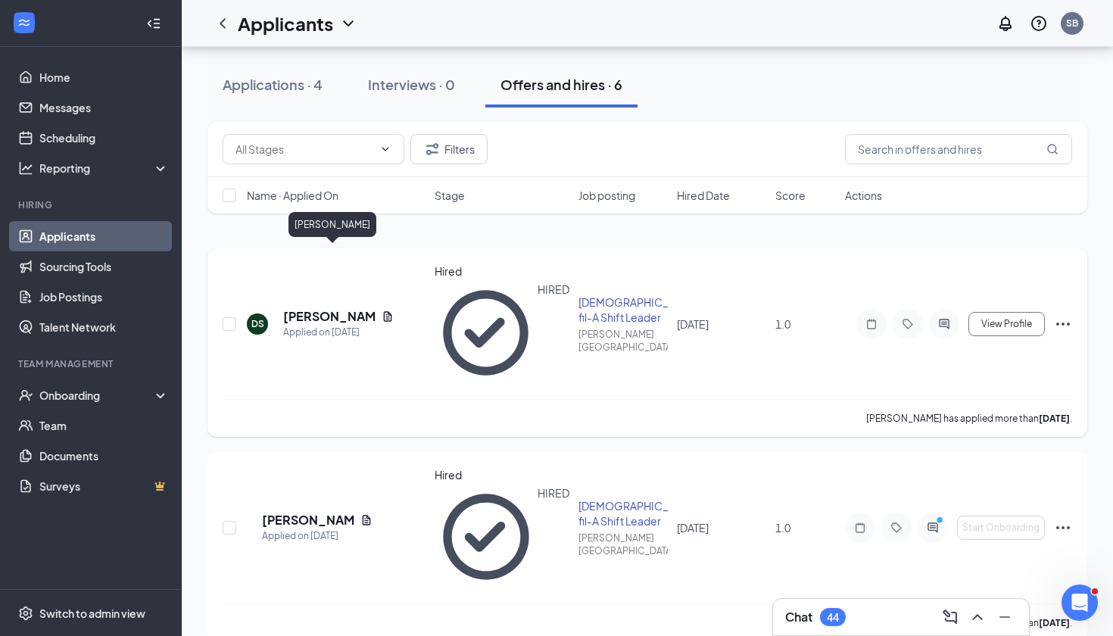
click at [348, 308] on h5 "Destiny Smith" at bounding box center [329, 316] width 92 height 17
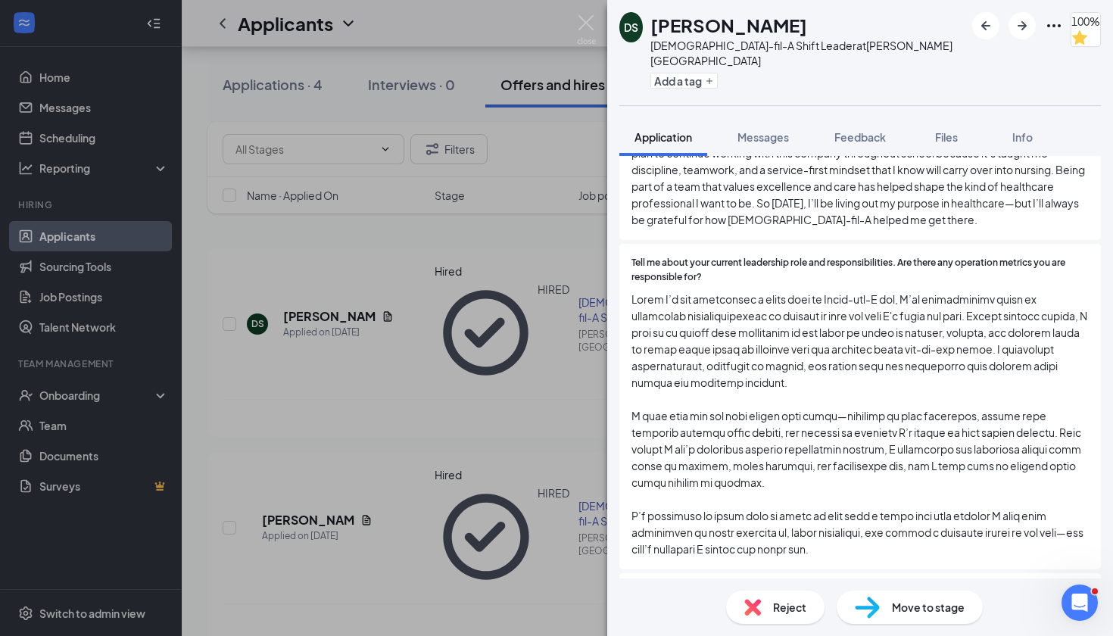
scroll to position [3284, 0]
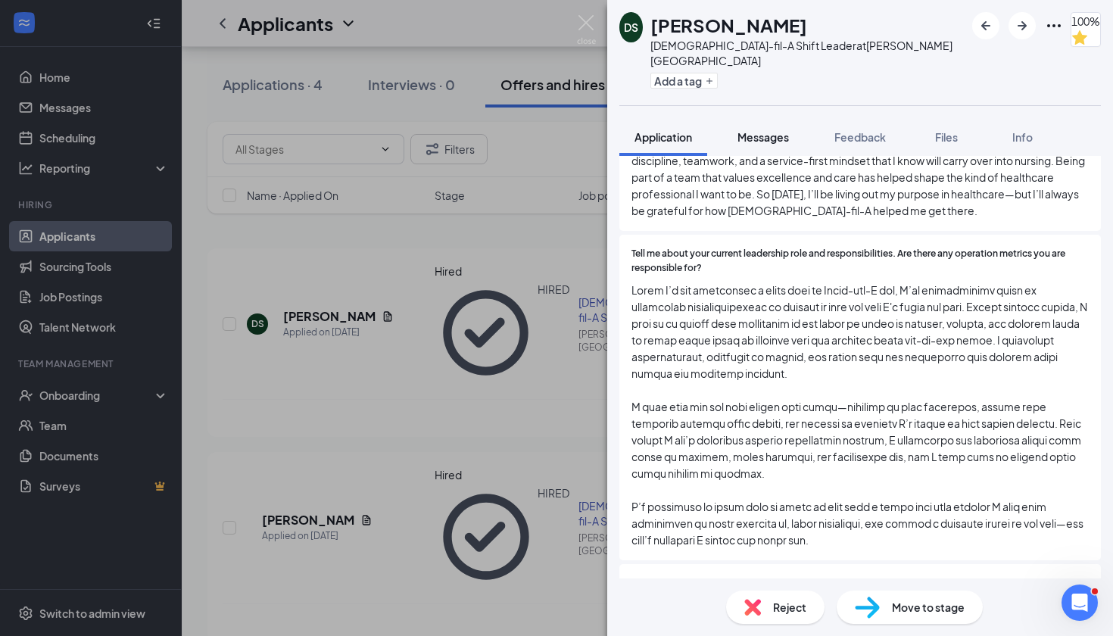
click at [779, 130] on span "Messages" at bounding box center [764, 137] width 52 height 14
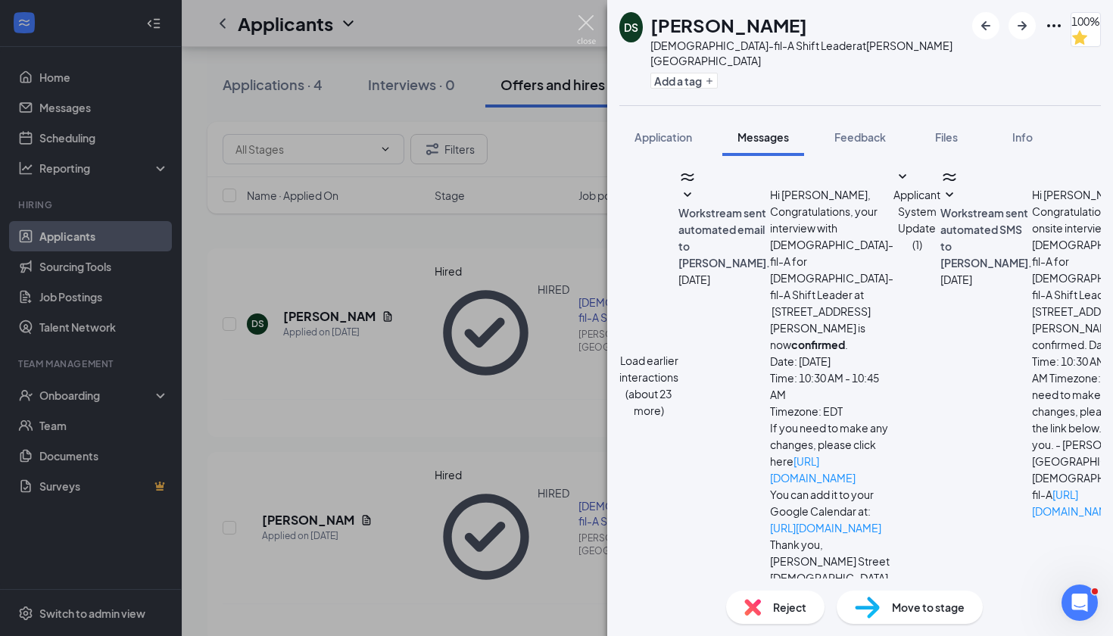
click at [582, 17] on img at bounding box center [586, 30] width 19 height 30
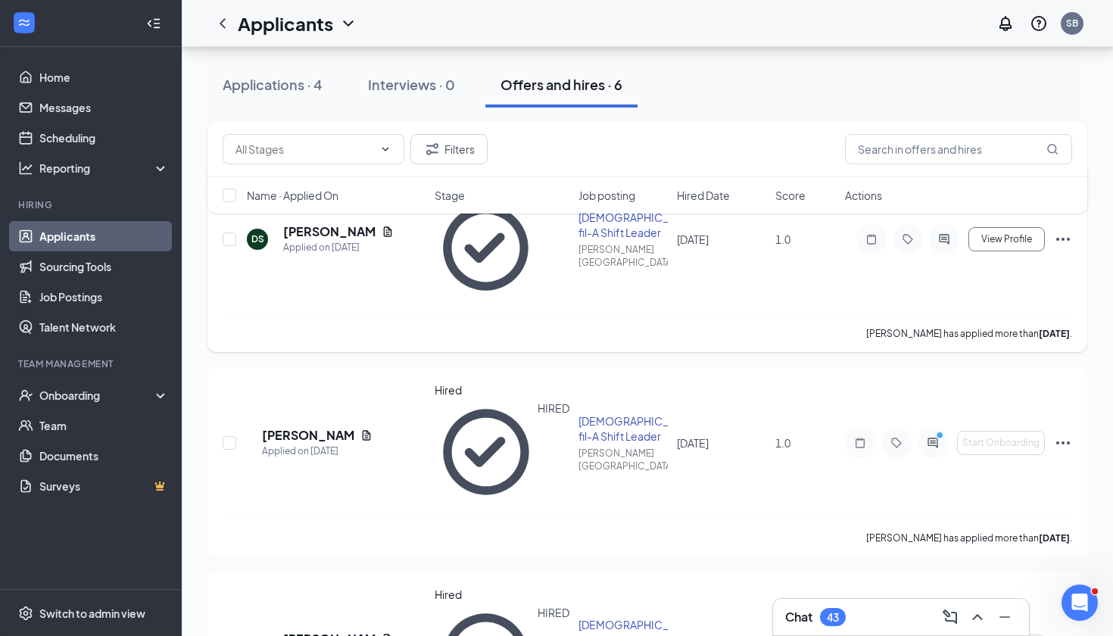
scroll to position [285, 0]
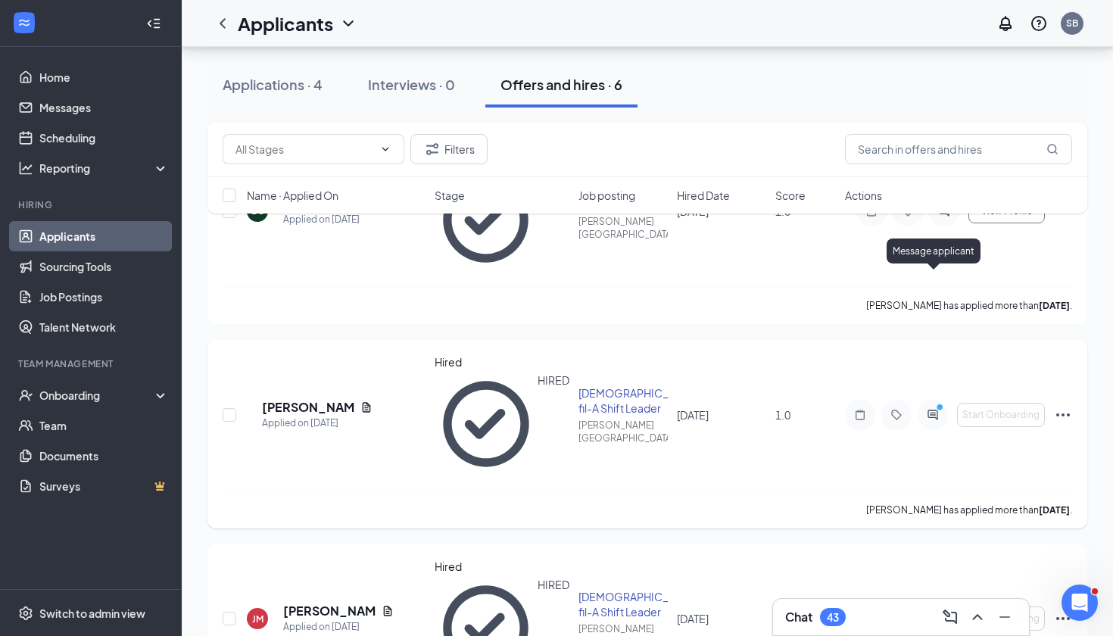
click at [932, 409] on icon "ActiveChat" at bounding box center [933, 415] width 18 height 12
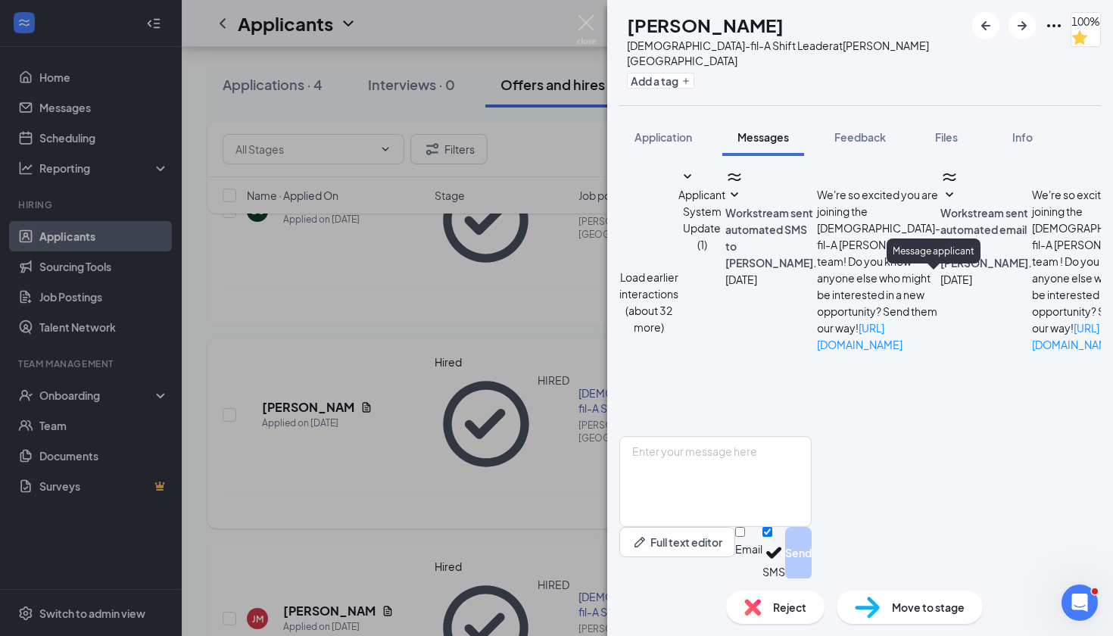
scroll to position [681, 0]
click at [586, 26] on img at bounding box center [586, 30] width 19 height 30
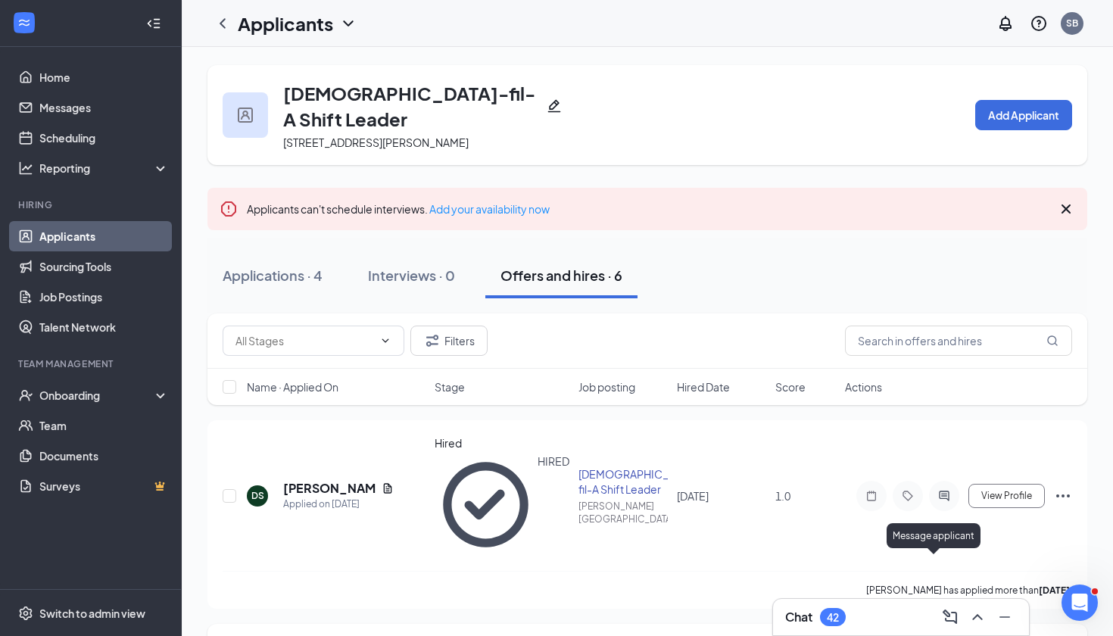
click at [1066, 200] on icon "Cross" at bounding box center [1066, 209] width 18 height 18
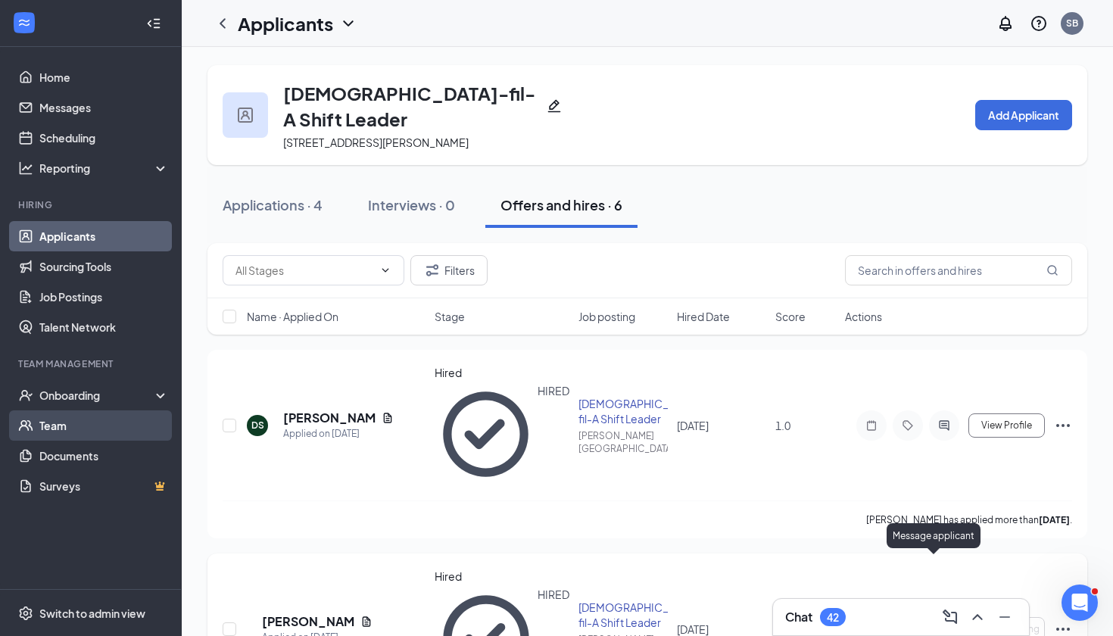
scroll to position [34, 0]
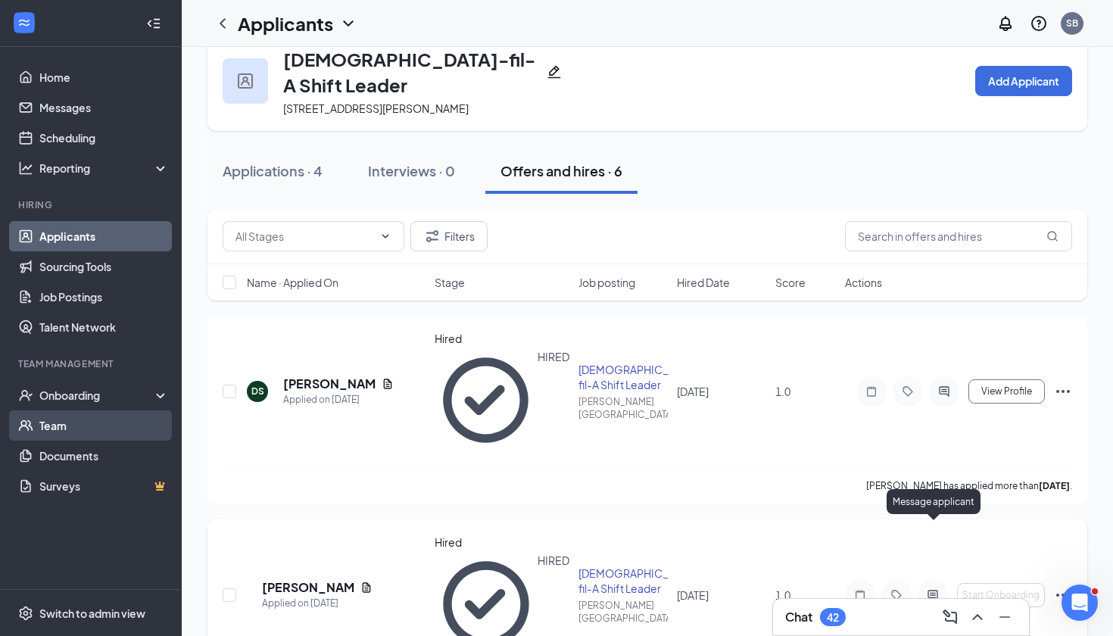
click at [61, 428] on link "Team" at bounding box center [104, 426] width 130 height 30
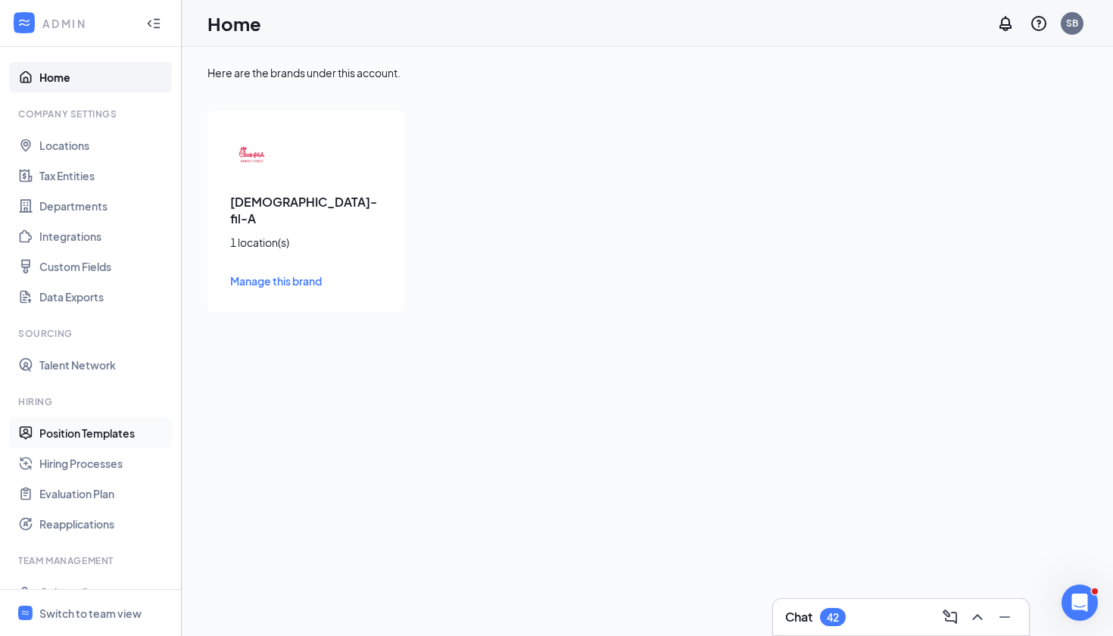
click at [107, 438] on link "Position Templates" at bounding box center [104, 433] width 130 height 30
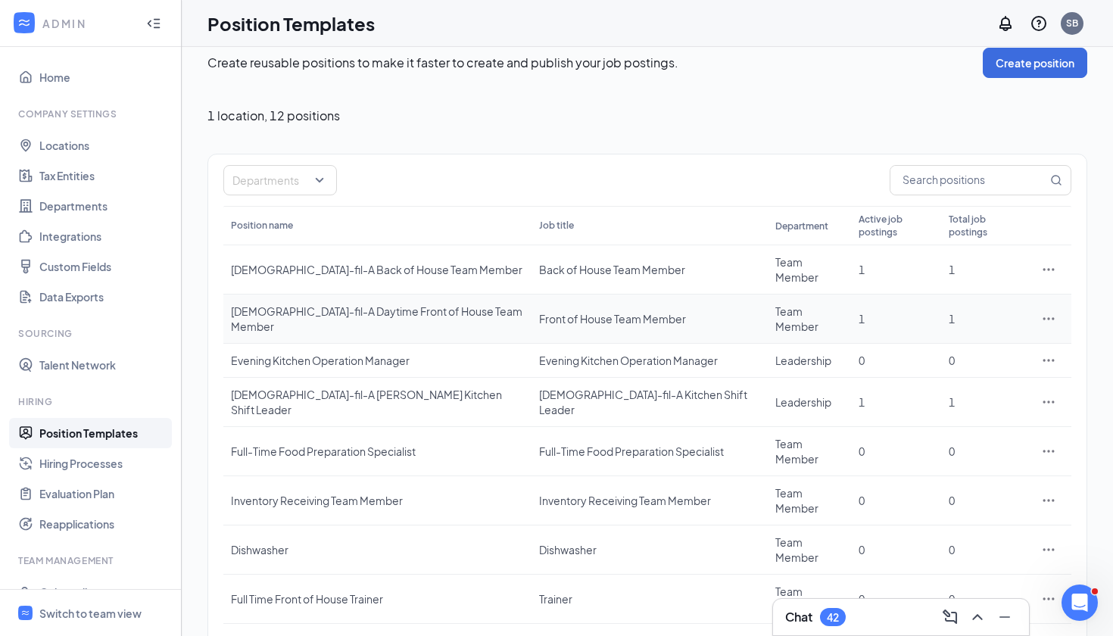
scroll to position [17, 0]
click at [358, 387] on div "[DEMOGRAPHIC_DATA]-fil-A [PERSON_NAME] Kitchen Shift Leader" at bounding box center [377, 402] width 293 height 30
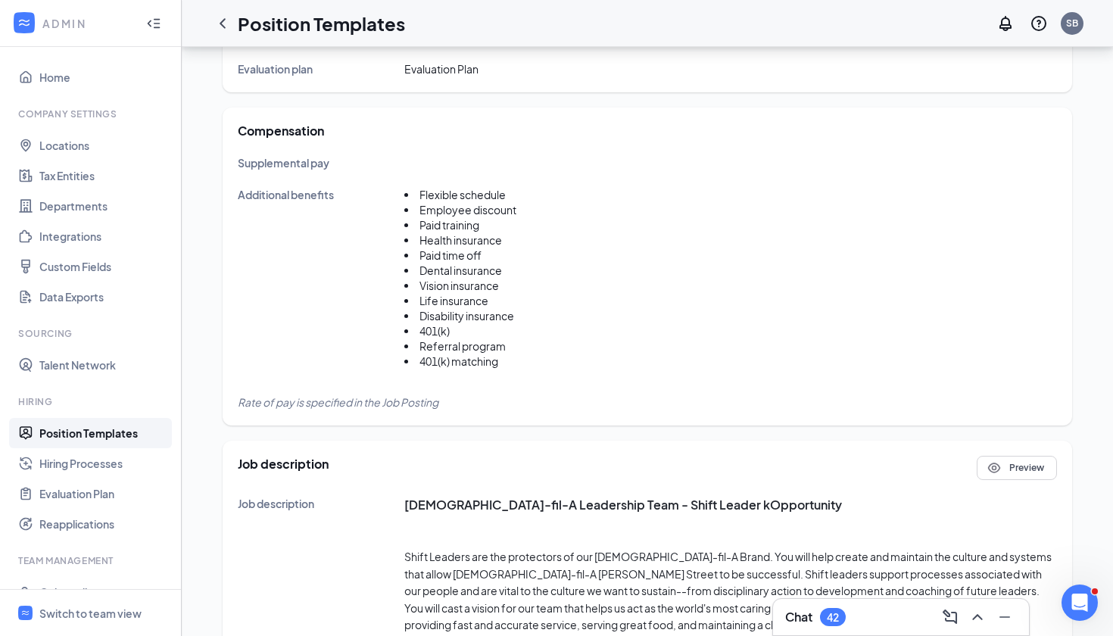
scroll to position [548, 0]
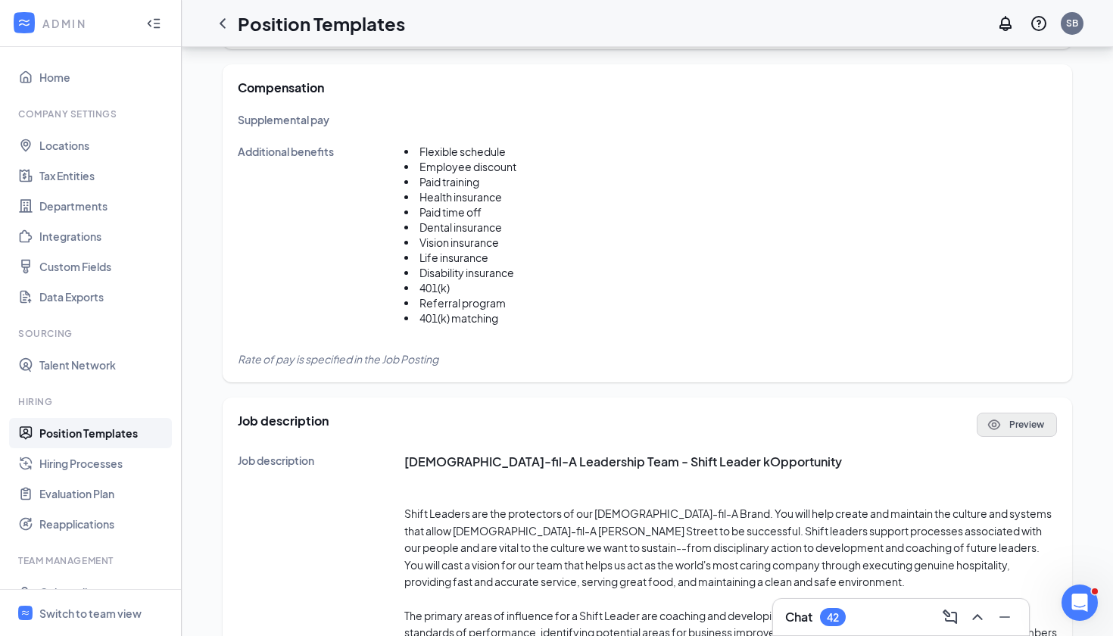
click at [1021, 415] on button "Preview" at bounding box center [1017, 425] width 80 height 24
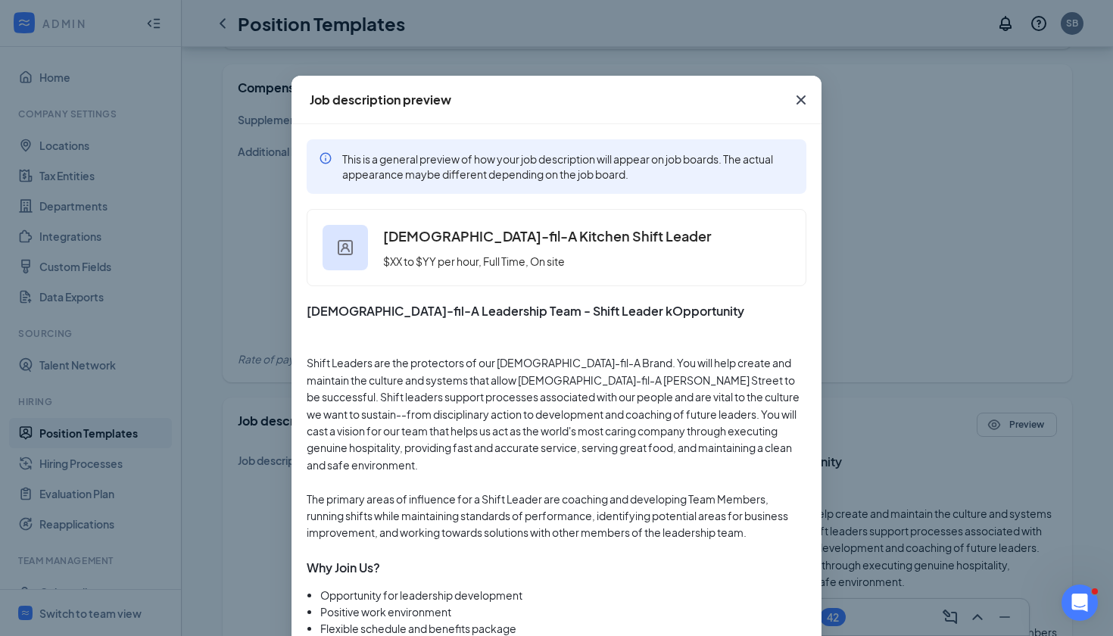
scroll to position [0, 0]
click at [798, 105] on icon "Cross" at bounding box center [801, 100] width 18 height 18
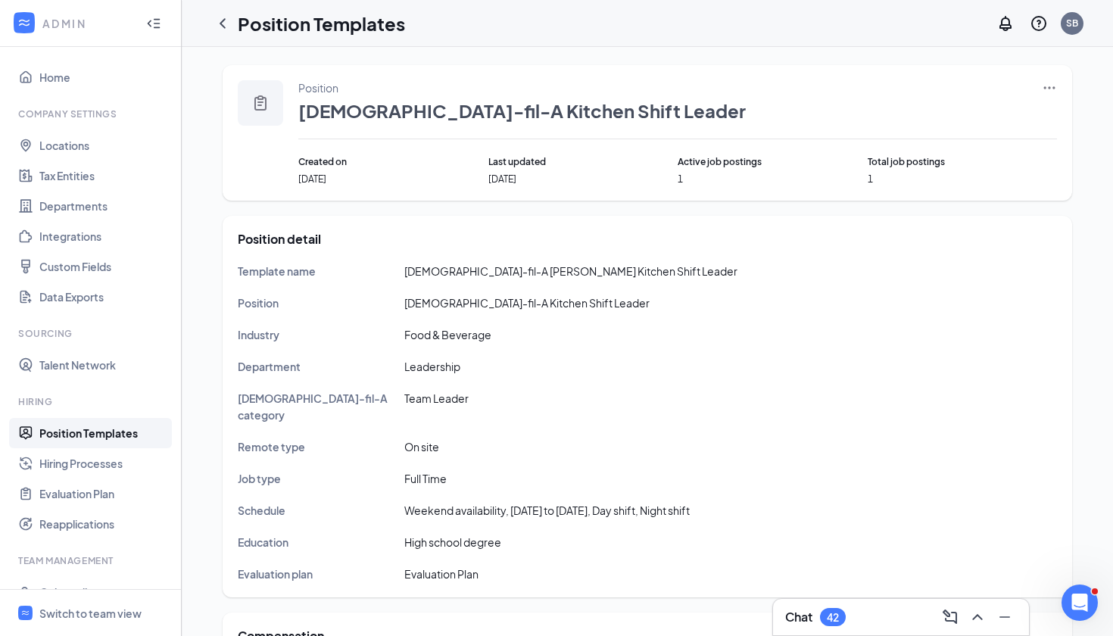
click at [1050, 88] on icon "Ellipses" at bounding box center [1050, 87] width 11 height 2
click at [923, 117] on span "Edit" at bounding box center [925, 119] width 20 height 14
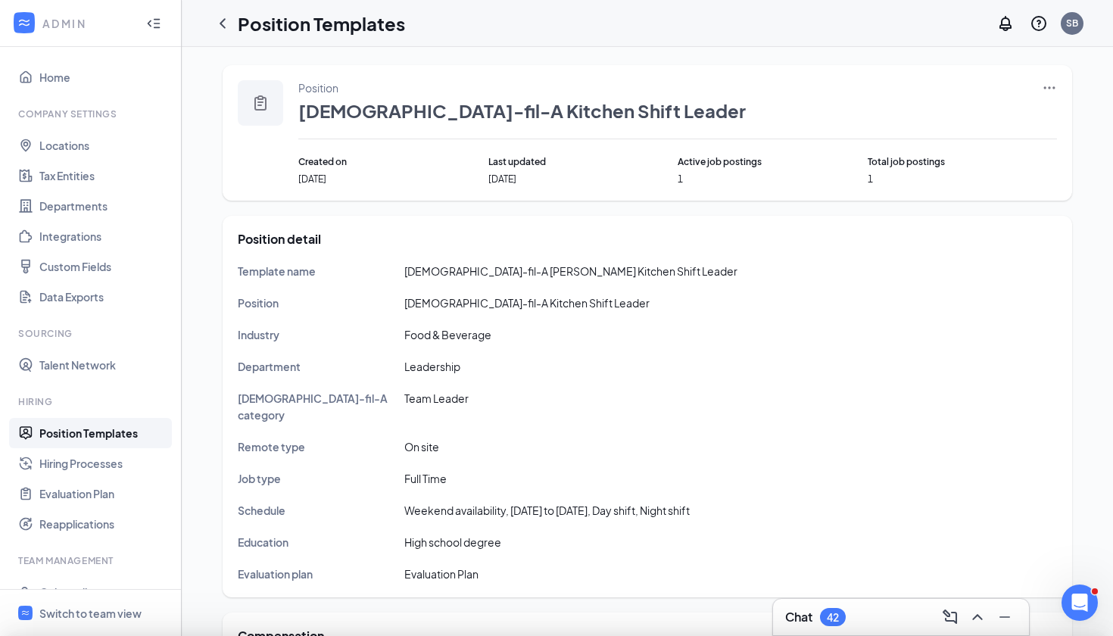
type input "[DEMOGRAPHIC_DATA]-fil-A [PERSON_NAME] Kitchen Shift Leader"
type input "[DEMOGRAPHIC_DATA]-fil-A Kitchen Shift Leader"
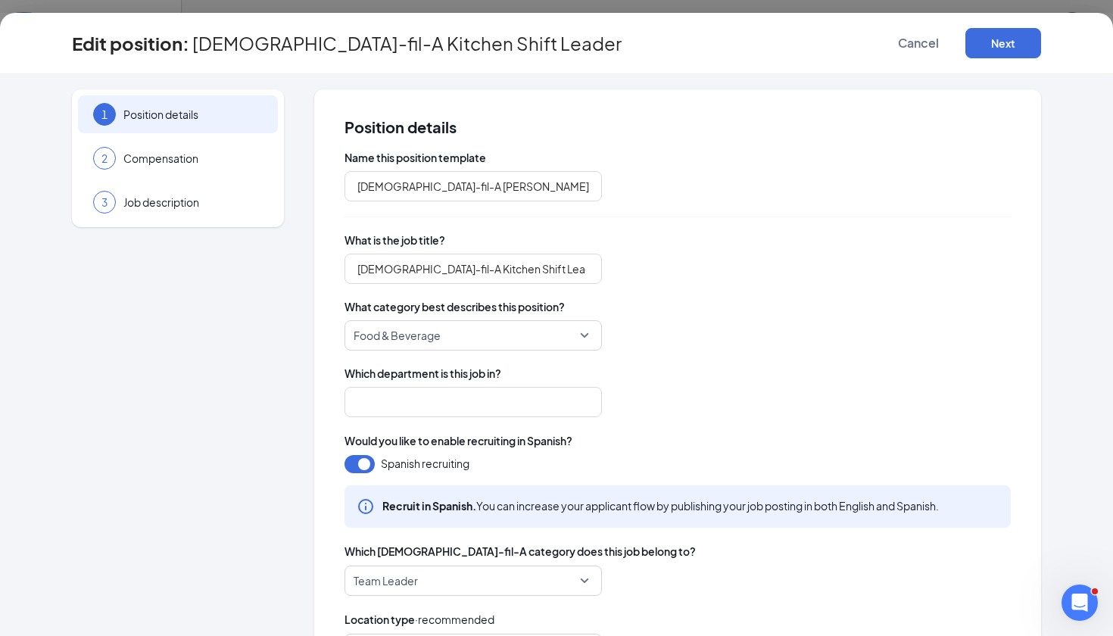
type input "Leadership"
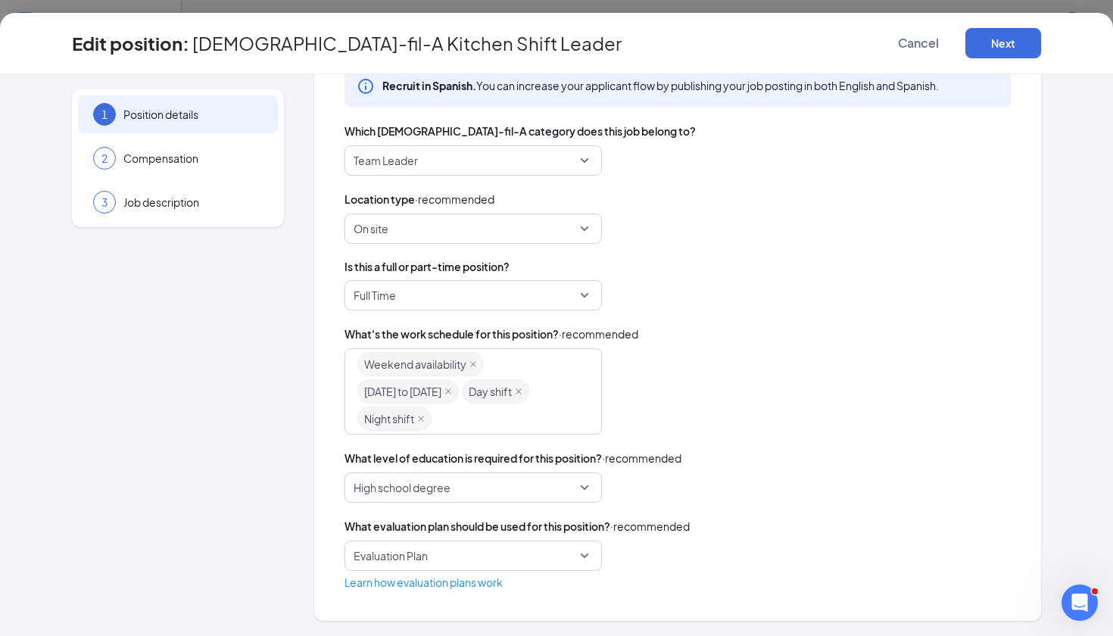
scroll to position [420, 0]
click at [1017, 36] on button "Next" at bounding box center [1004, 43] width 76 height 30
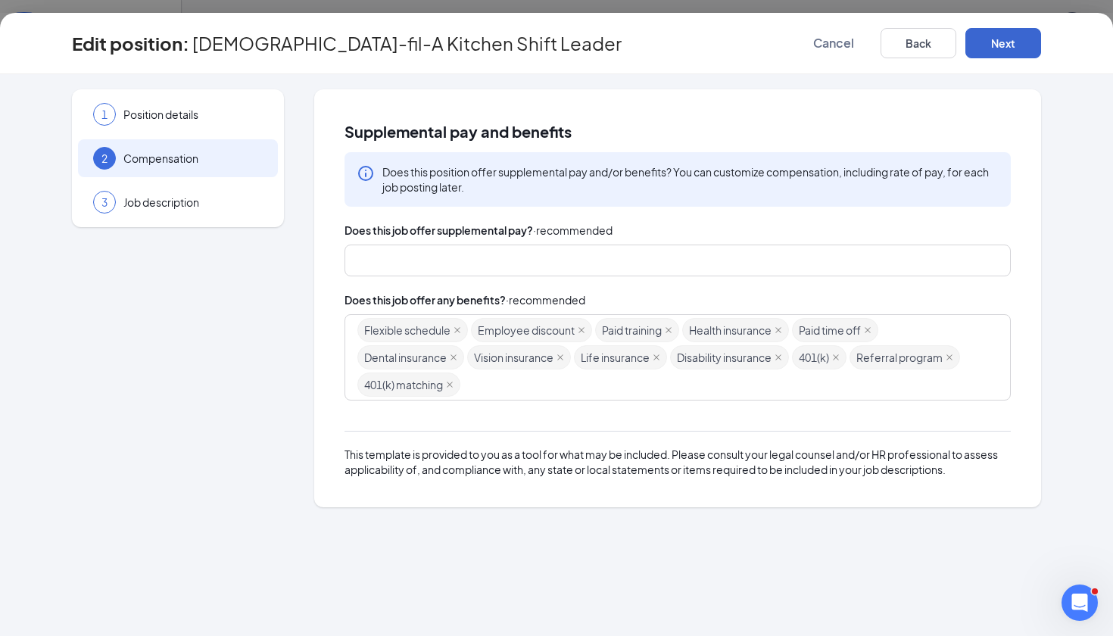
scroll to position [0, 0]
click at [1013, 52] on button "Next" at bounding box center [1004, 43] width 76 height 30
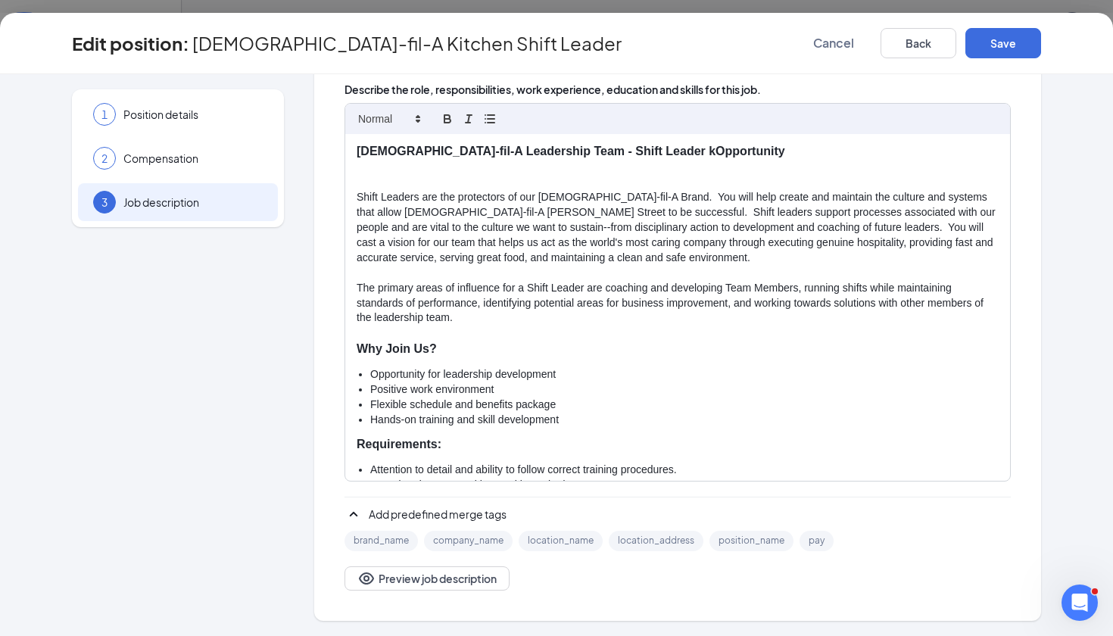
scroll to position [273, 0]
click at [1014, 36] on button "Save" at bounding box center [1004, 43] width 76 height 30
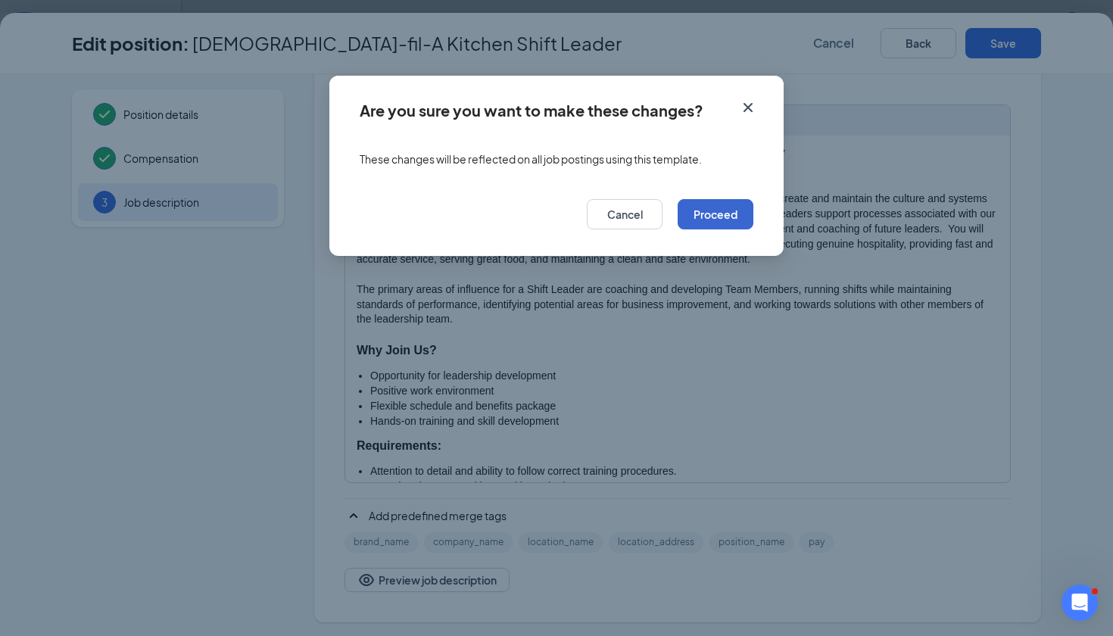
click at [714, 211] on button "Proceed" at bounding box center [716, 214] width 76 height 30
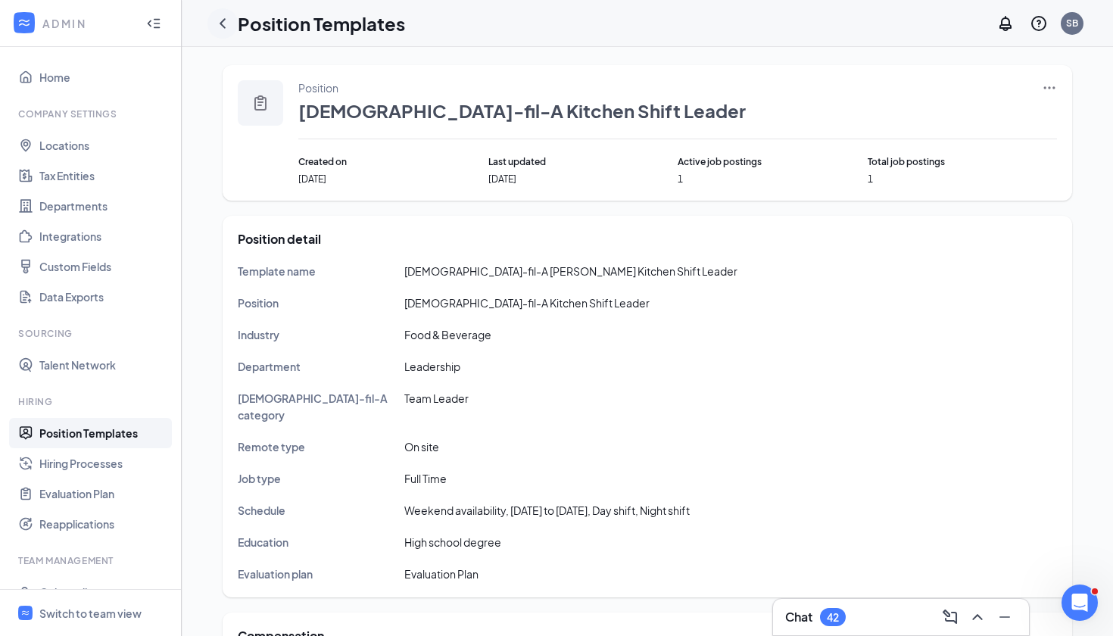
click at [226, 30] on icon "ChevronLeft" at bounding box center [223, 23] width 18 height 18
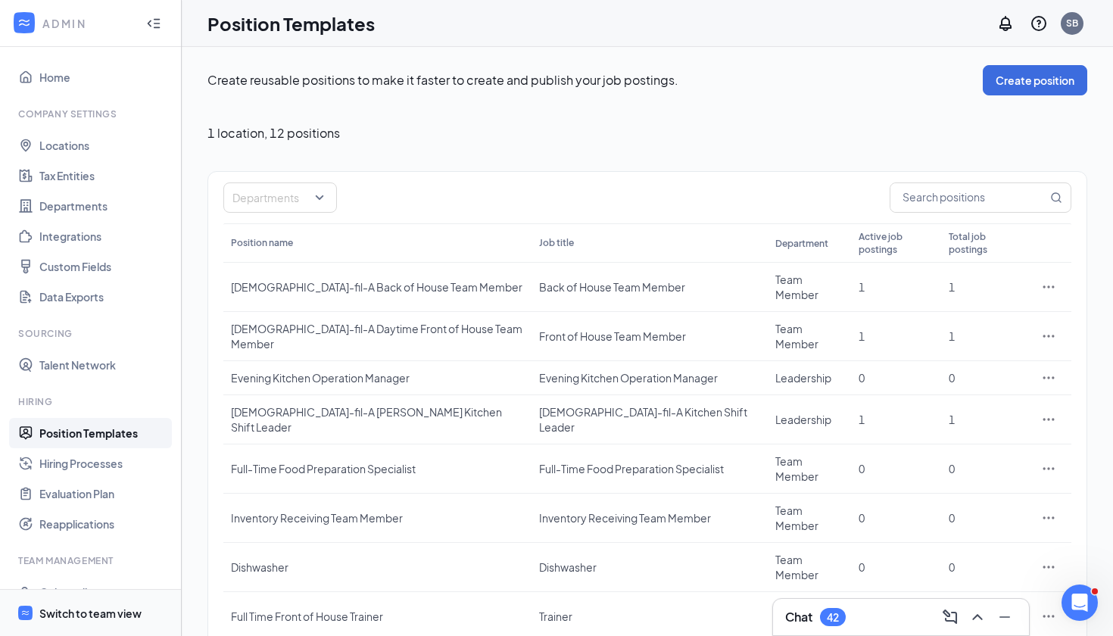
click at [64, 610] on div "Switch to team view" at bounding box center [90, 613] width 102 height 15
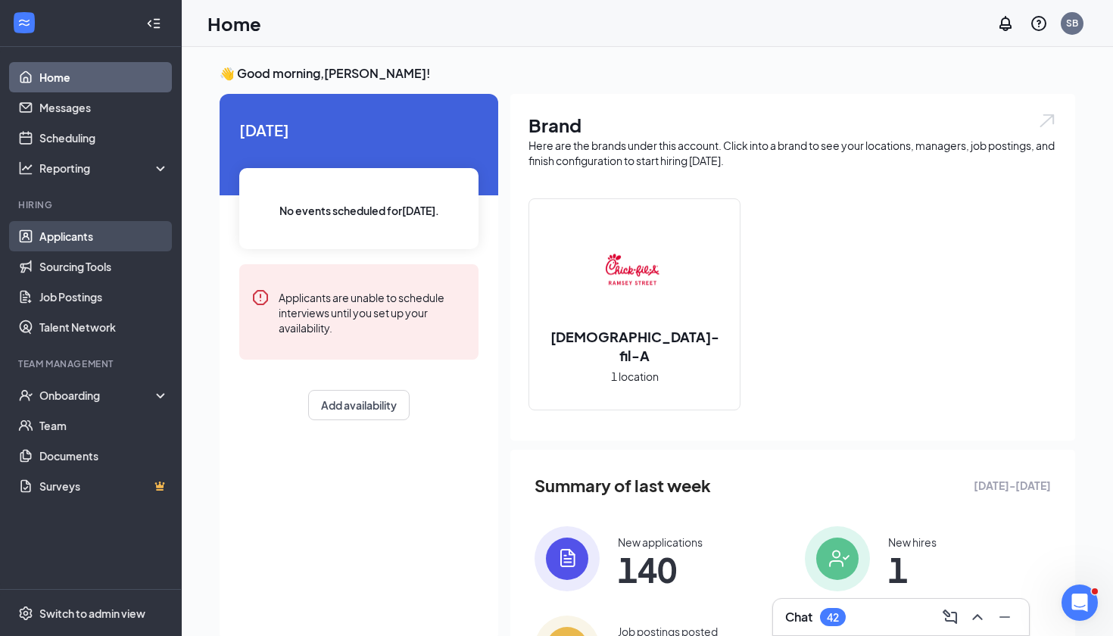
click at [80, 243] on link "Applicants" at bounding box center [104, 236] width 130 height 30
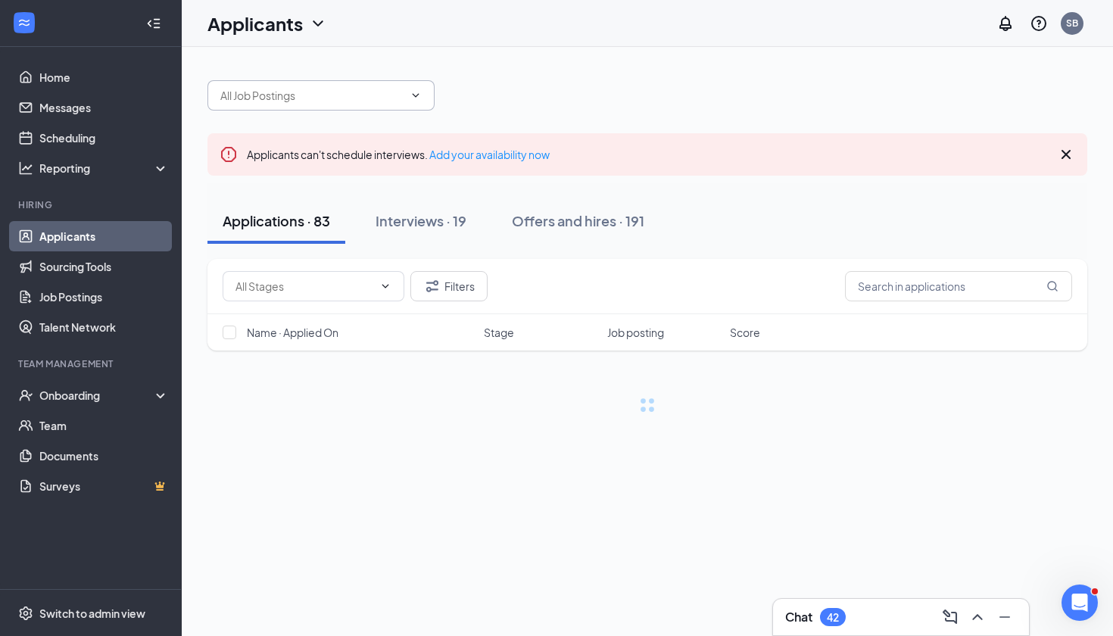
click at [357, 98] on input "text" at bounding box center [311, 95] width 183 height 17
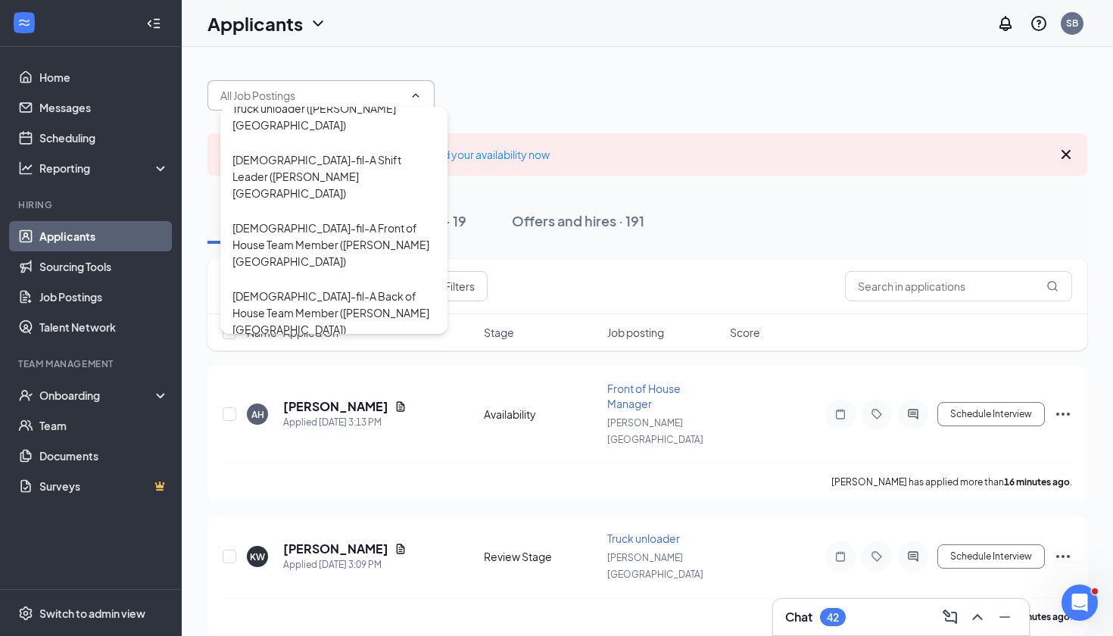
scroll to position [15, 0]
click at [344, 348] on div "Front of House Manager ([PERSON_NAME][GEOGRAPHIC_DATA])" at bounding box center [333, 374] width 227 height 52
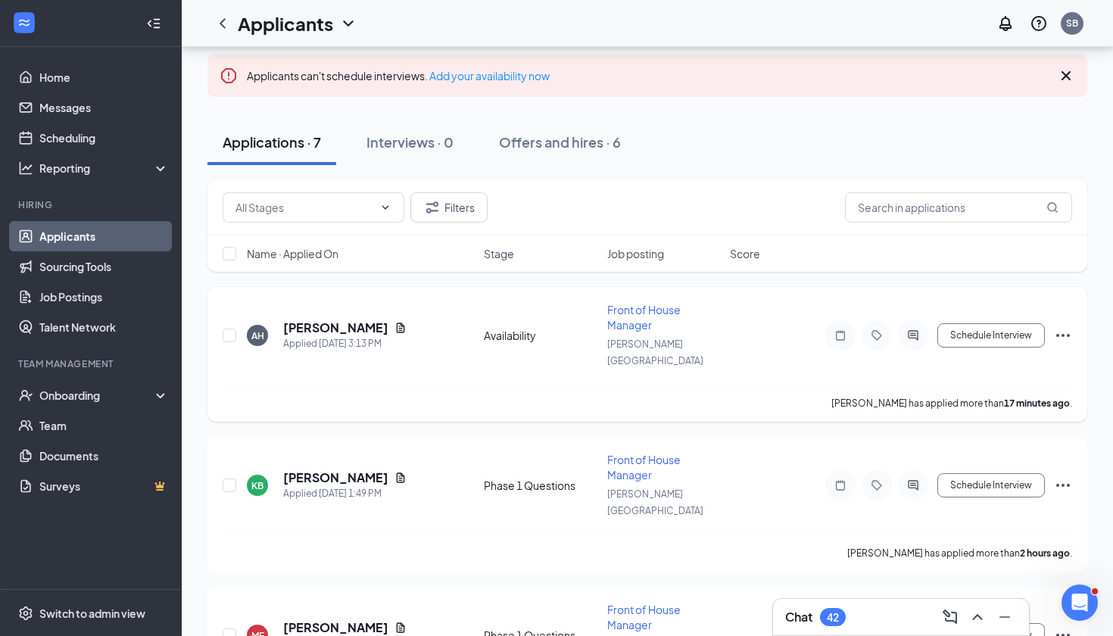
scroll to position [121, 0]
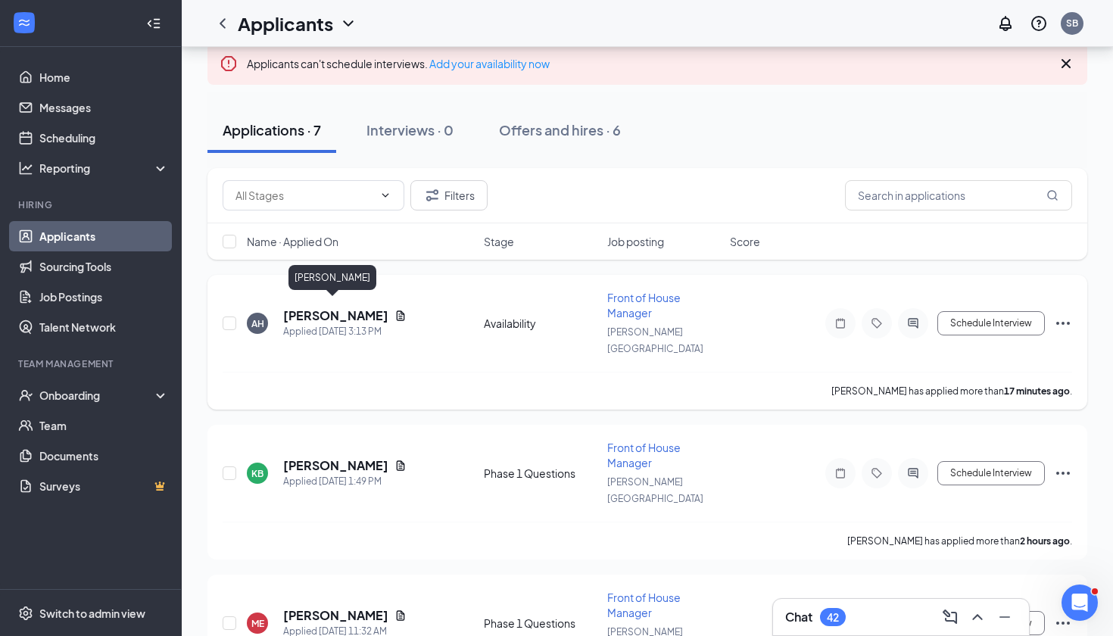
click at [339, 309] on h5 "[PERSON_NAME]" at bounding box center [335, 316] width 105 height 17
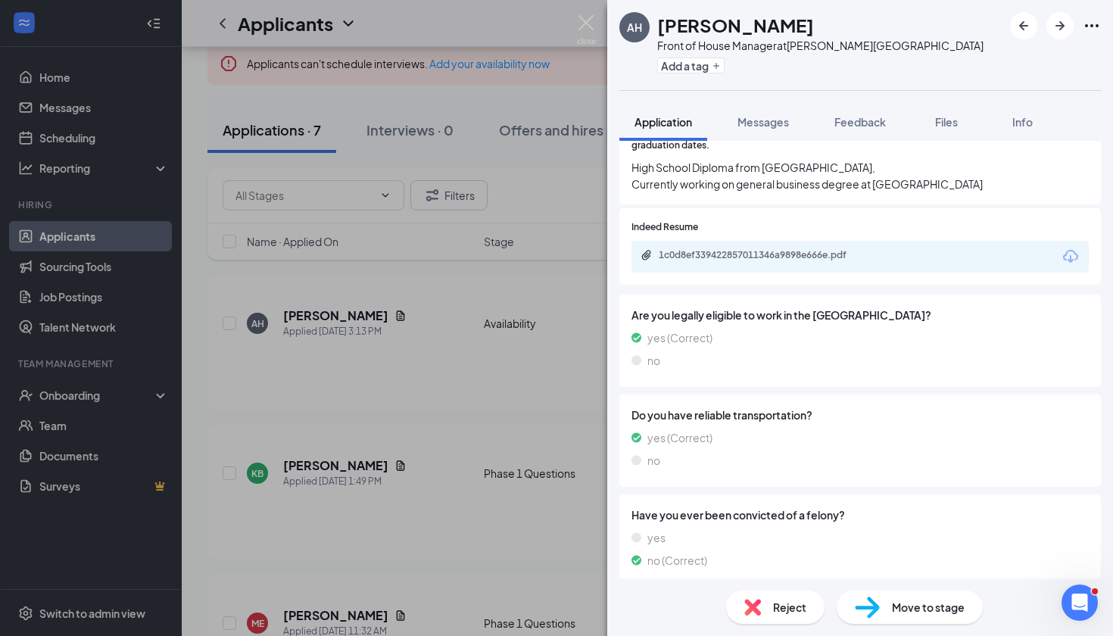
scroll to position [676, 0]
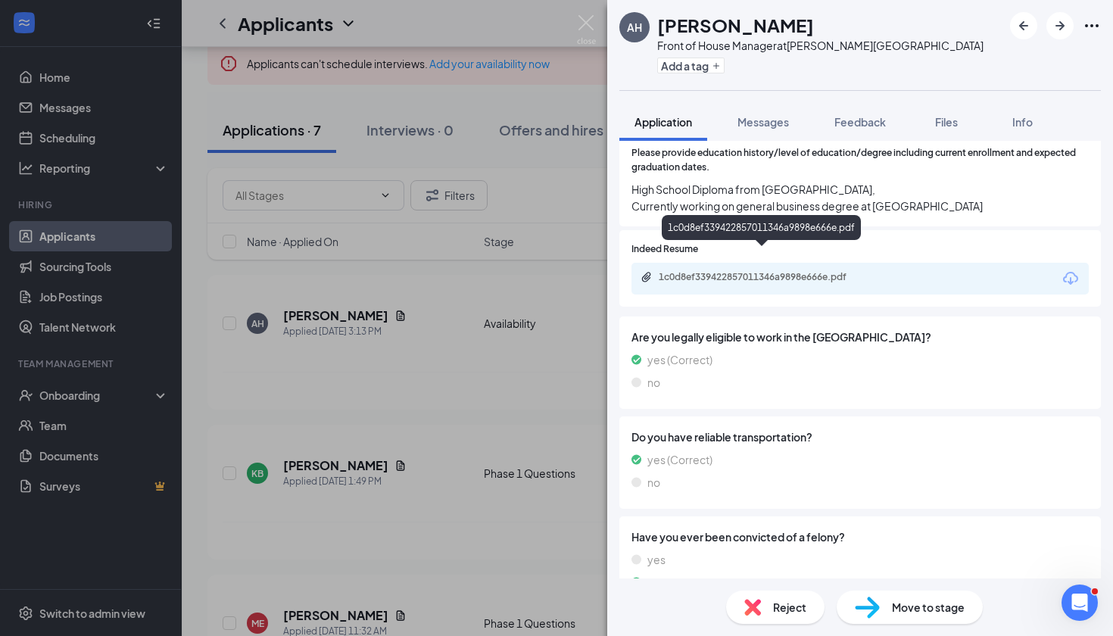
click at [805, 271] on div "1c0d8ef339422857011346a9898e666e.pdf" at bounding box center [765, 277] width 212 height 12
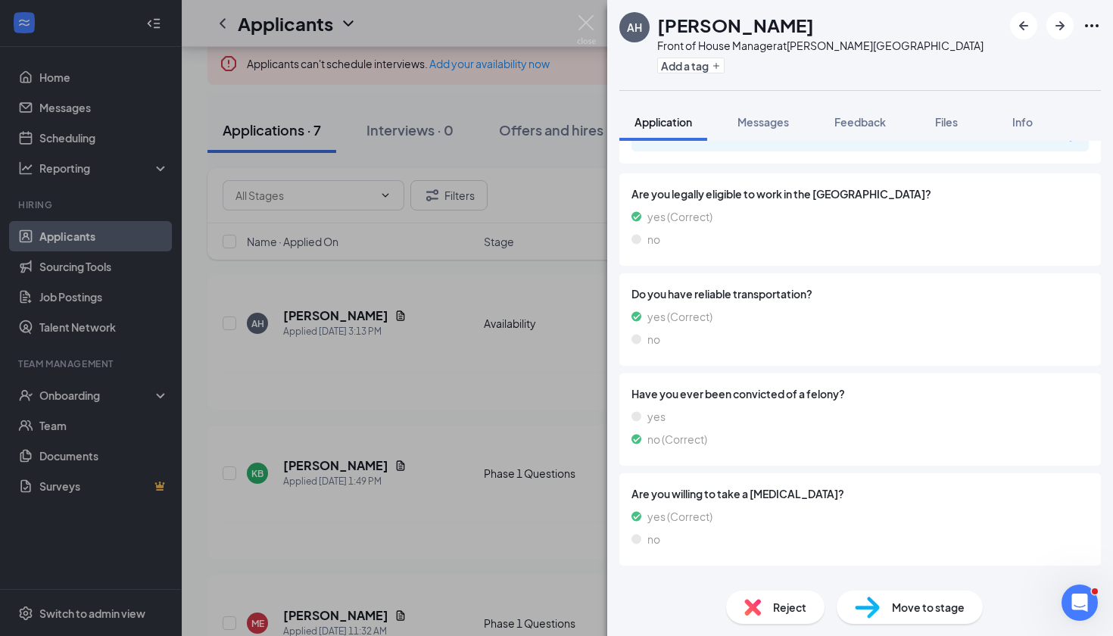
scroll to position [819, 0]
click at [586, 25] on img at bounding box center [586, 30] width 19 height 30
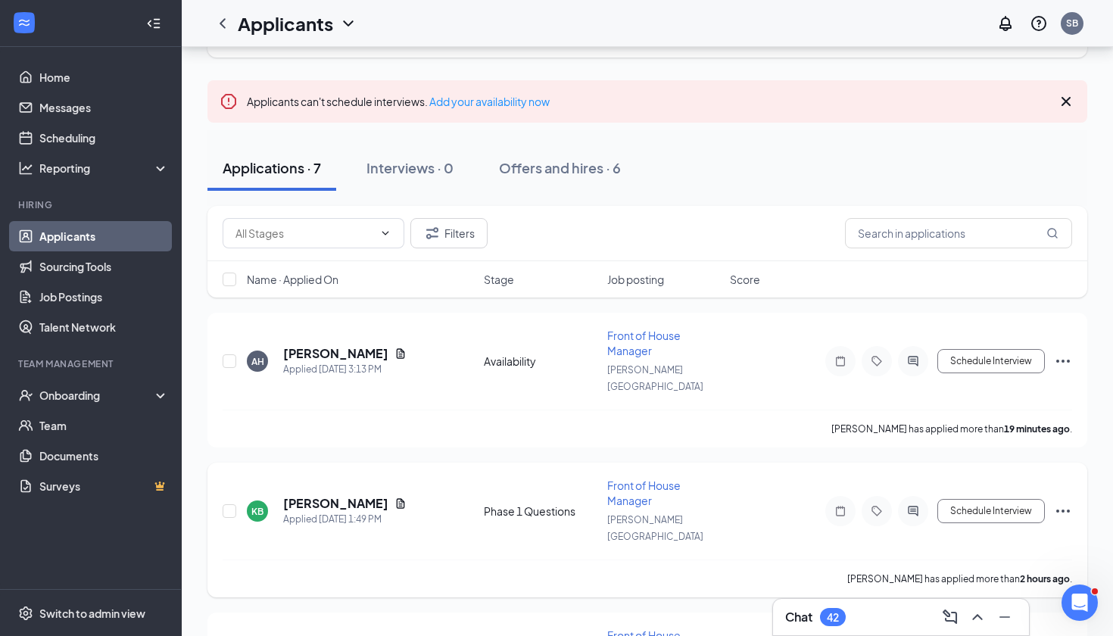
scroll to position [158, 0]
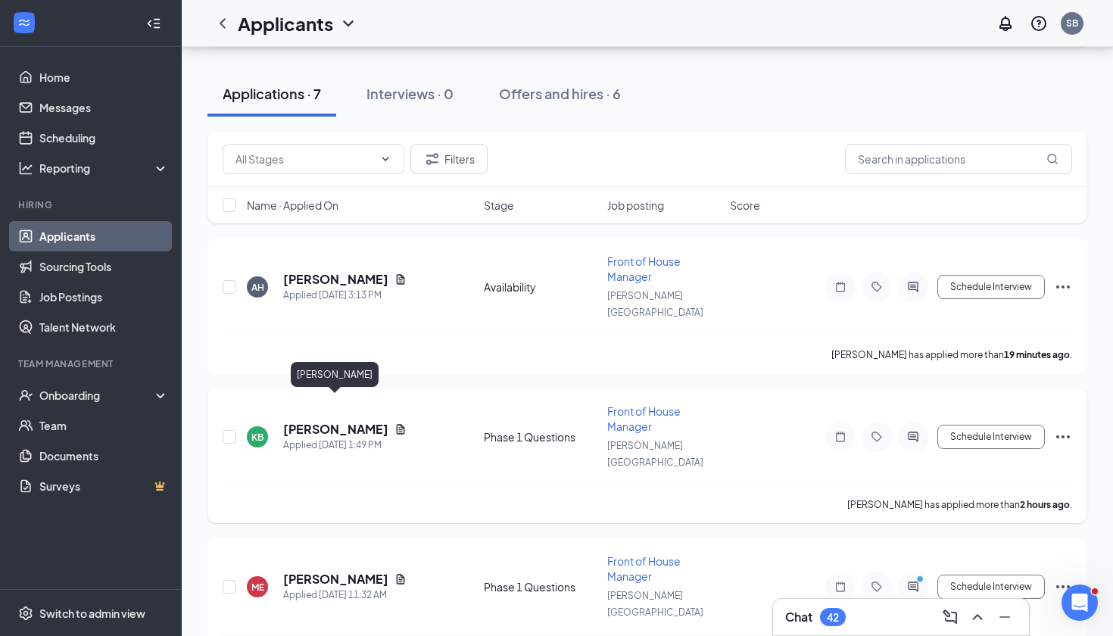
click at [327, 421] on h5 "[PERSON_NAME]" at bounding box center [335, 429] width 105 height 17
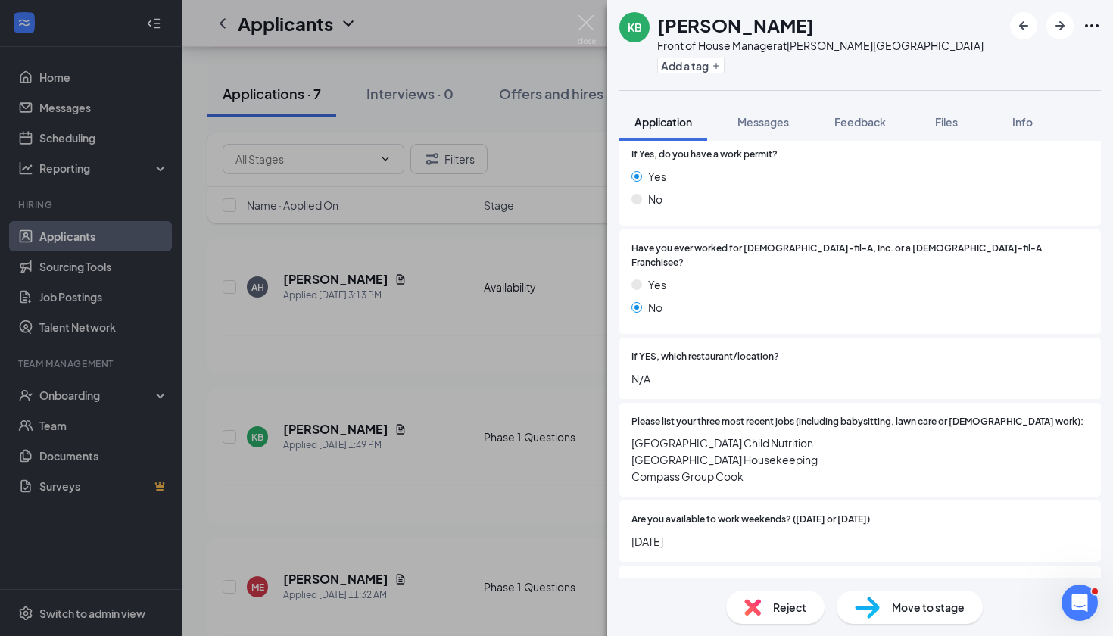
scroll to position [164, 0]
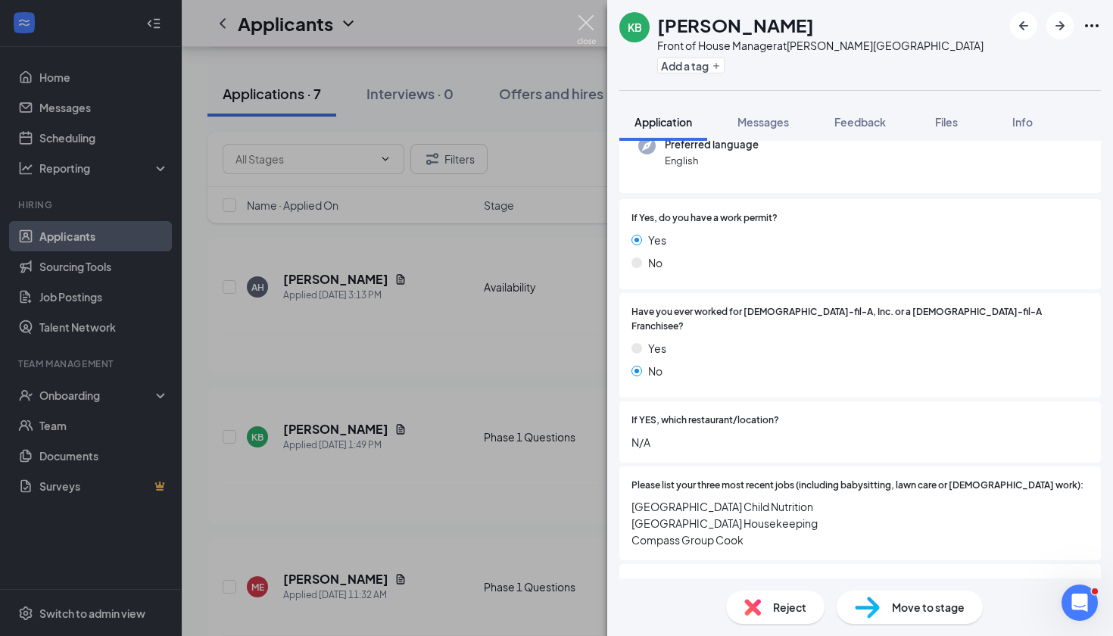
click at [585, 20] on img at bounding box center [586, 30] width 19 height 30
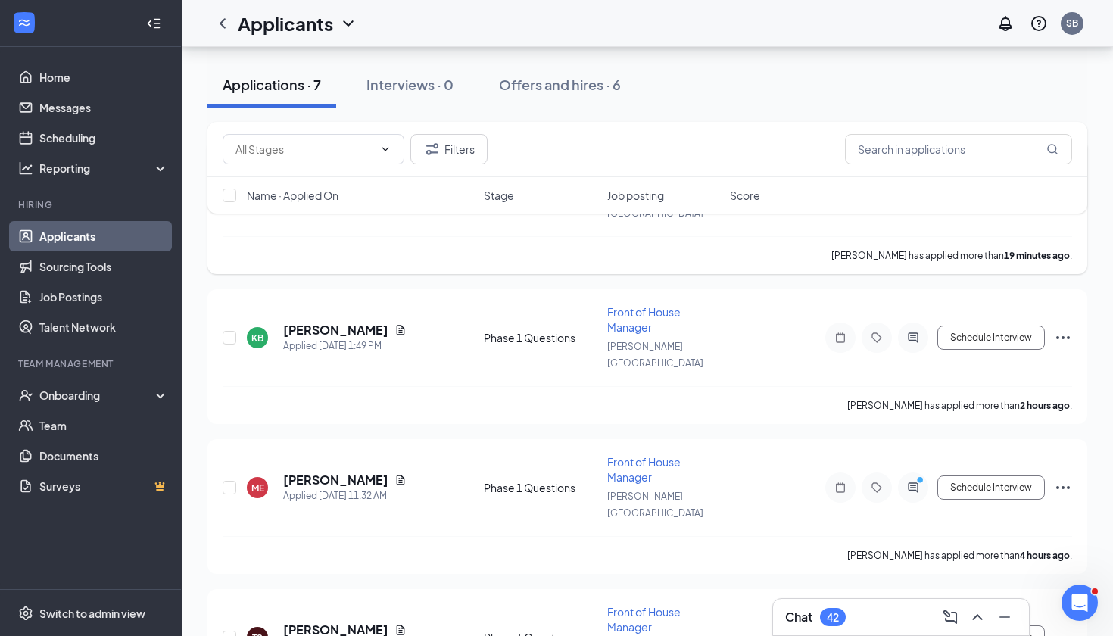
scroll to position [301, 0]
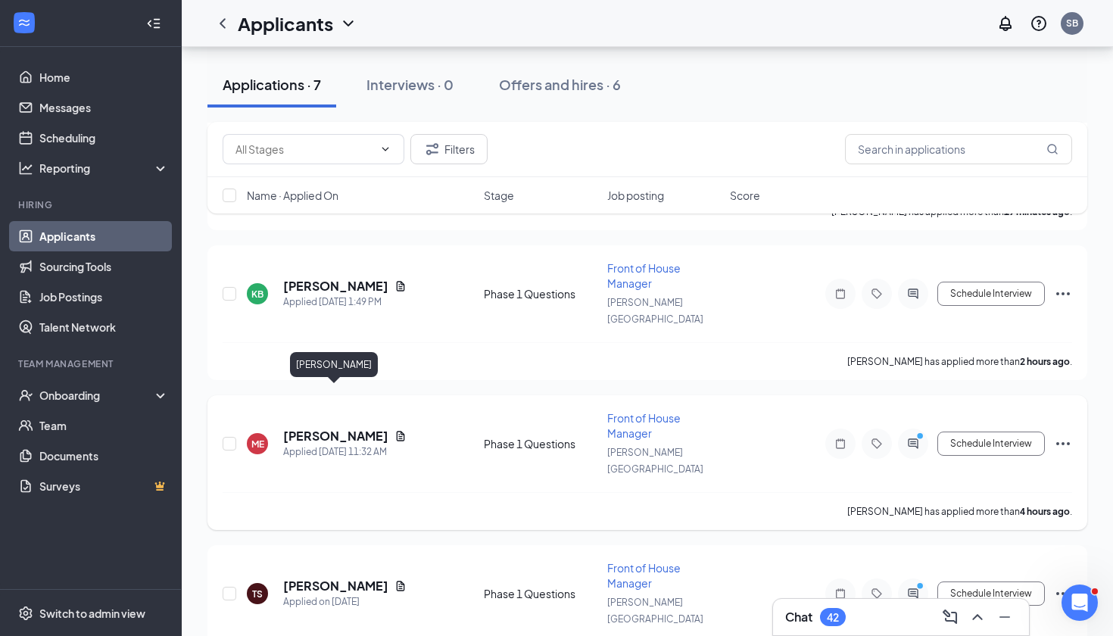
click at [355, 428] on h5 "[PERSON_NAME]" at bounding box center [335, 436] width 105 height 17
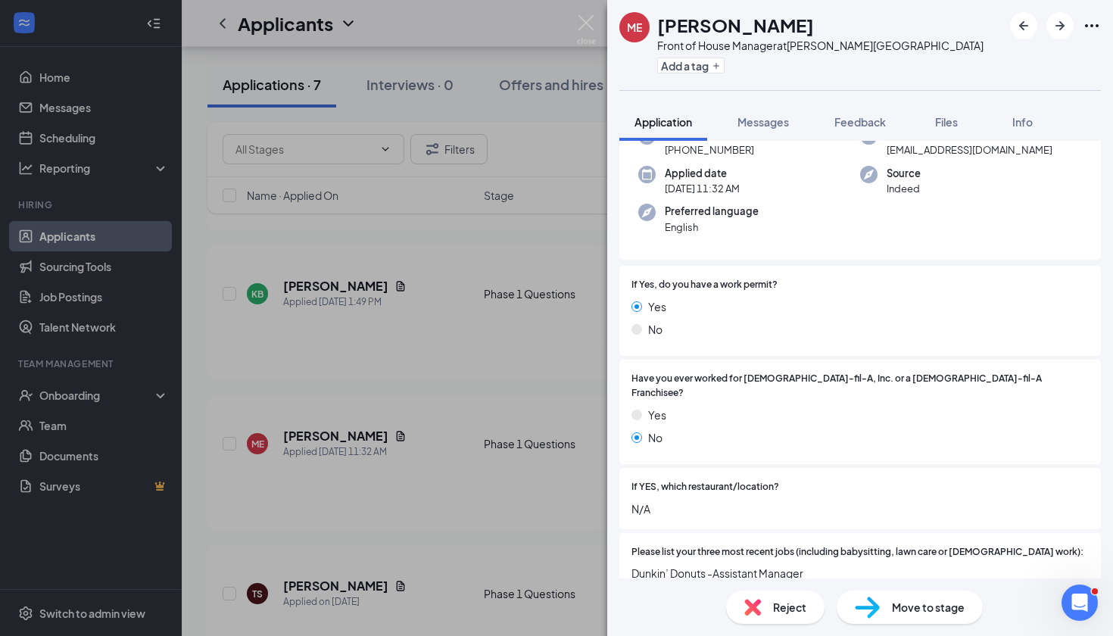
scroll to position [125, 0]
